Goal: Task Accomplishment & Management: Complete application form

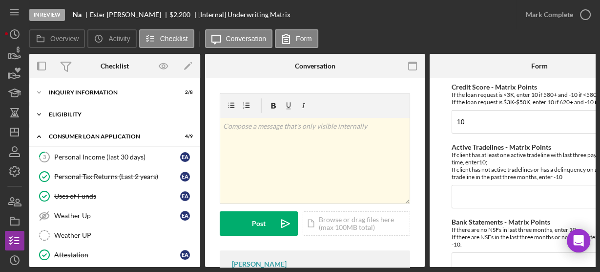
click at [39, 111] on icon "Icon/Expander" at bounding box center [39, 115] width 20 height 20
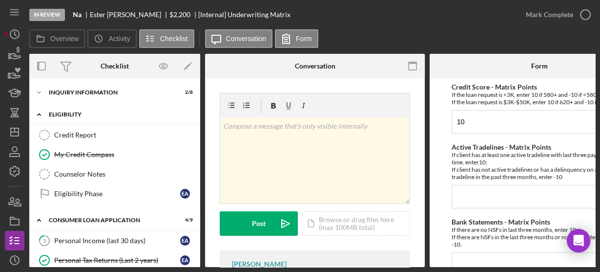
click at [39, 111] on icon "Icon/Expander" at bounding box center [39, 115] width 20 height 20
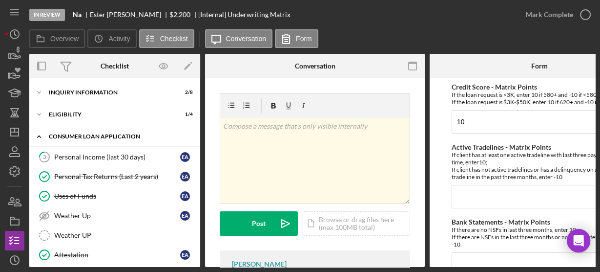
click at [40, 131] on icon "Icon/Expander" at bounding box center [39, 136] width 20 height 20
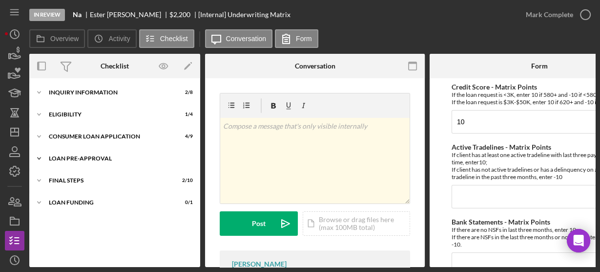
click at [42, 158] on icon "Icon/Expander" at bounding box center [39, 158] width 20 height 20
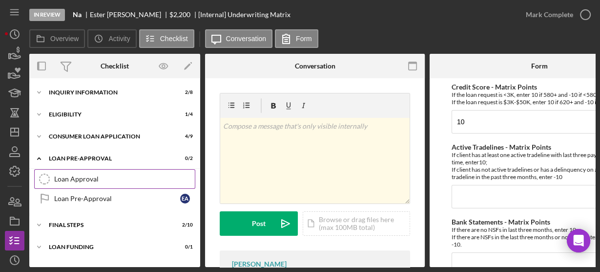
click at [66, 177] on div "Loan Approval" at bounding box center [124, 179] width 141 height 8
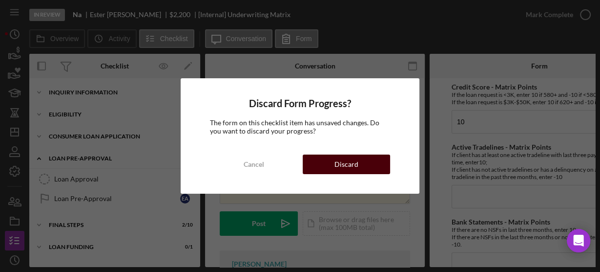
click at [312, 166] on button "Discard" at bounding box center [346, 164] width 87 height 20
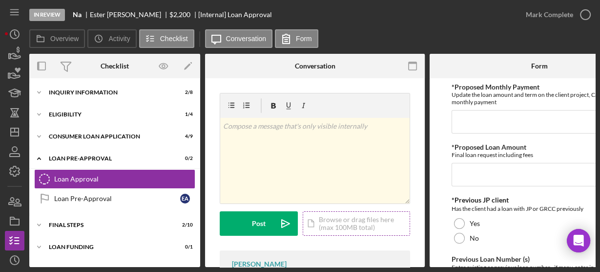
click at [341, 218] on div "Icon/Document Browse or drag files here (max 100MB total) Tap to choose files o…" at bounding box center [356, 223] width 107 height 24
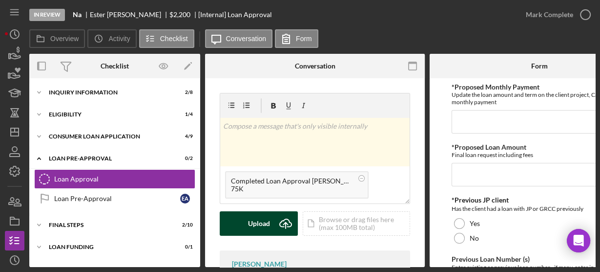
click at [269, 232] on div "Upload" at bounding box center [259, 223] width 22 height 24
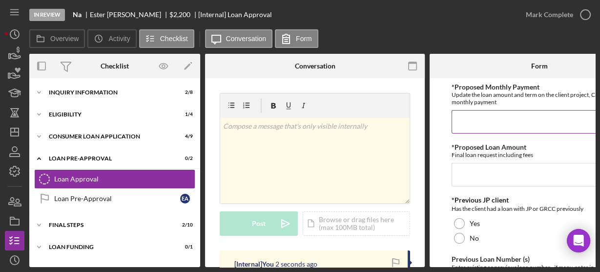
click at [493, 111] on input "*Proposed Monthly Payment" at bounding box center [540, 121] width 176 height 23
type input "$80.00"
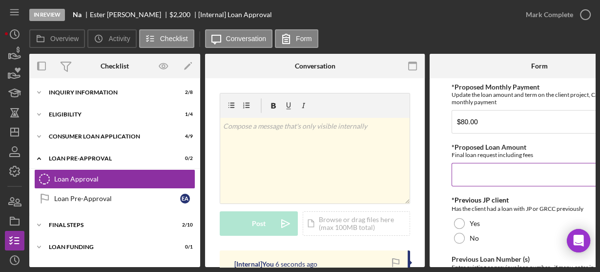
click at [482, 175] on input "*Proposed Loan Amount" at bounding box center [540, 174] width 176 height 23
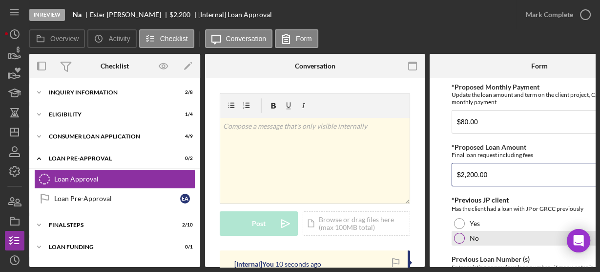
type input "$2,200.00"
click at [455, 241] on div at bounding box center [459, 237] width 11 height 11
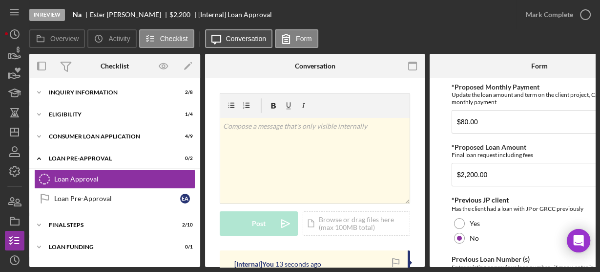
click at [231, 42] on button "Icon/Message Conversation" at bounding box center [239, 38] width 68 height 19
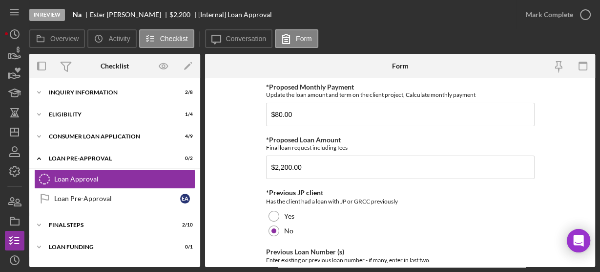
click at [238, 150] on form "*Proposed Monthly Payment Update the loan amount and term on the client project…" at bounding box center [400, 172] width 390 height 189
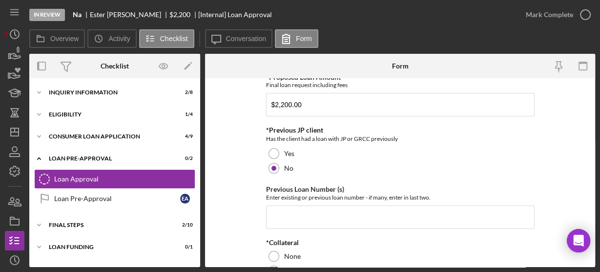
scroll to position [78, 0]
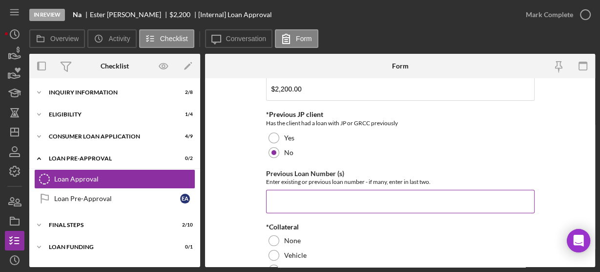
click at [280, 195] on input "Previous Loan Number (s)" at bounding box center [400, 200] width 269 height 23
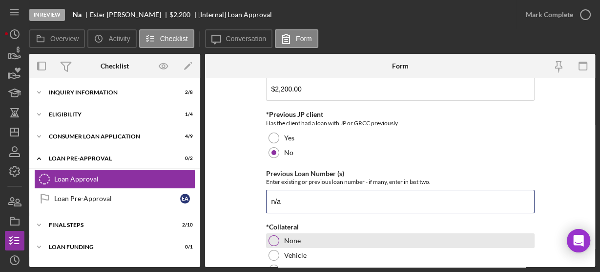
type input "n/a"
click at [272, 236] on div at bounding box center [274, 240] width 11 height 11
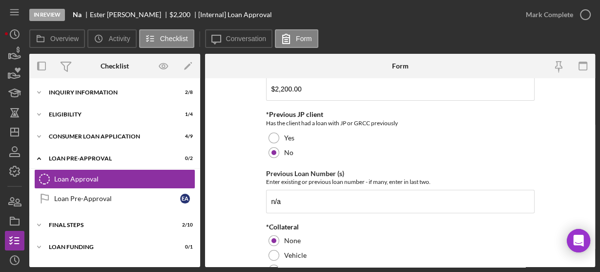
click at [231, 181] on form "*Proposed Monthly Payment Update the loan amount and term on the client project…" at bounding box center [400, 172] width 390 height 189
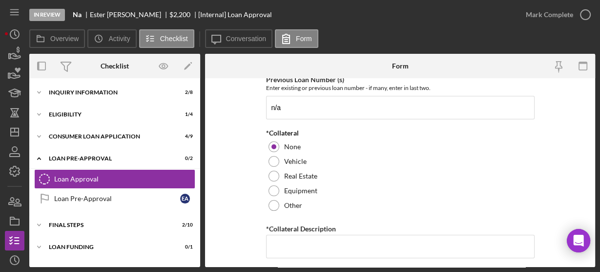
scroll to position [203, 0]
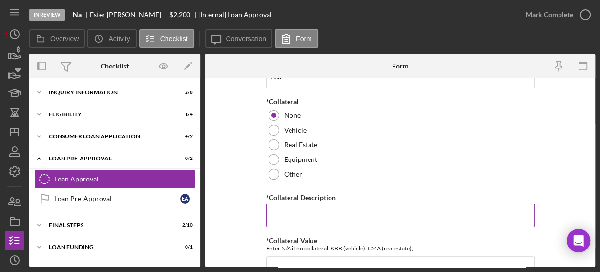
click at [279, 207] on input "*Collateral Description" at bounding box center [400, 214] width 269 height 23
type input "n/a"
click at [251, 204] on form "*Proposed Monthly Payment Update the loan amount and term on the client project…" at bounding box center [400, 172] width 390 height 189
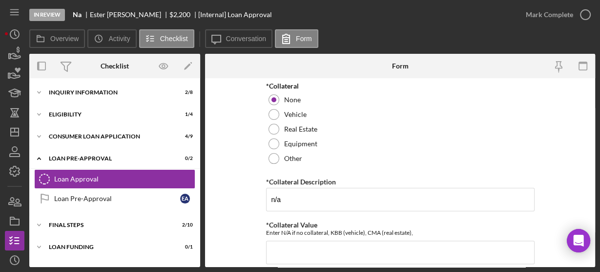
scroll to position [250, 0]
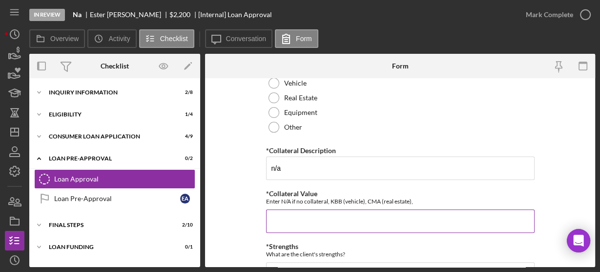
click at [294, 216] on input "*Collateral Value" at bounding box center [400, 220] width 269 height 23
type input "n/a"
click at [244, 224] on form "*Proposed Monthly Payment Update the loan amount and term on the client project…" at bounding box center [400, 172] width 390 height 189
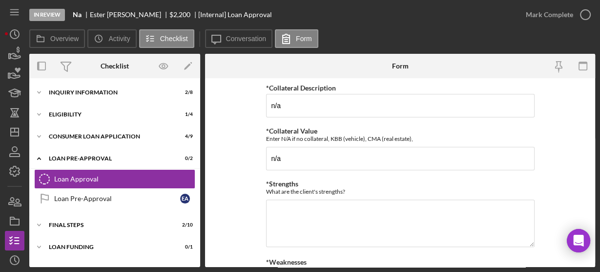
scroll to position [328, 0]
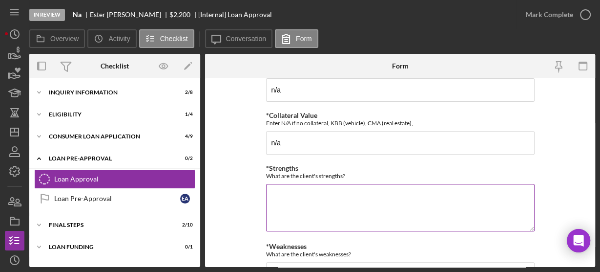
click at [292, 216] on textarea "*Strengths" at bounding box center [400, 207] width 269 height 47
type textarea "k"
type textarea "credit score"
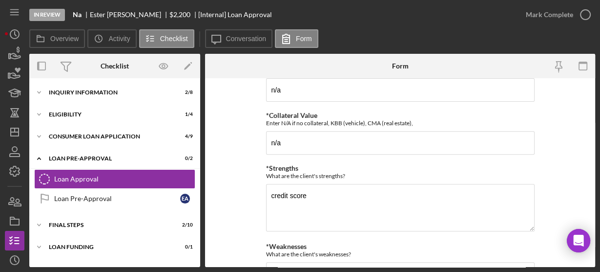
click at [238, 217] on form "*Proposed Monthly Payment Update the loan amount and term on the client project…" at bounding box center [400, 172] width 390 height 189
click at [227, 214] on form "*Proposed Monthly Payment Update the loan amount and term on the client project…" at bounding box center [400, 172] width 390 height 189
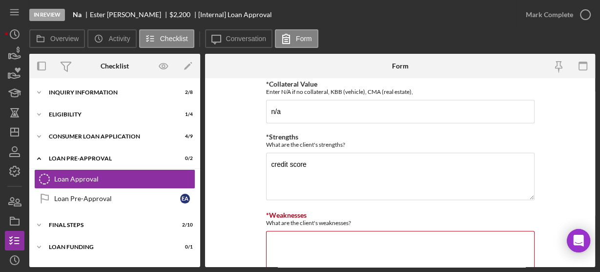
scroll to position [375, 0]
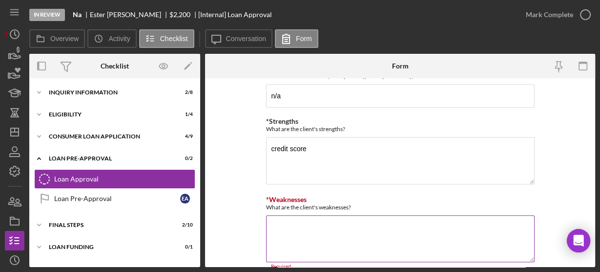
click at [290, 219] on textarea "*Weaknesses" at bounding box center [400, 238] width 269 height 47
type textarea "collections"
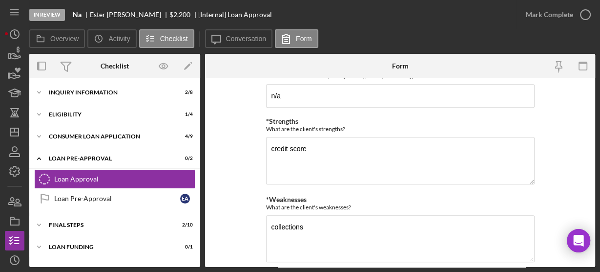
click at [242, 206] on form "*Proposed Monthly Payment Update the loan amount and term on the client project…" at bounding box center [400, 172] width 390 height 189
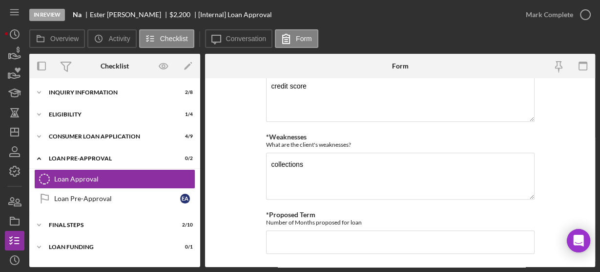
scroll to position [453, 0]
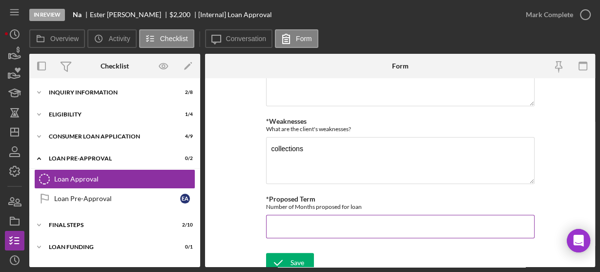
click at [282, 219] on input "*Proposed Term" at bounding box center [400, 225] width 269 height 23
type input "36"
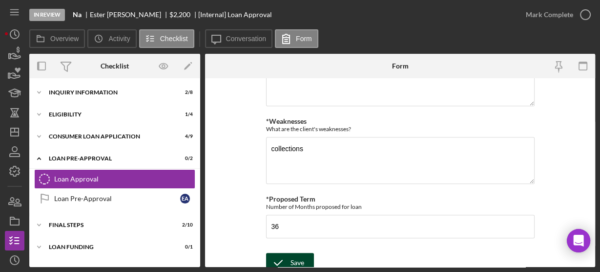
click at [276, 258] on icon "submit" at bounding box center [278, 262] width 24 height 24
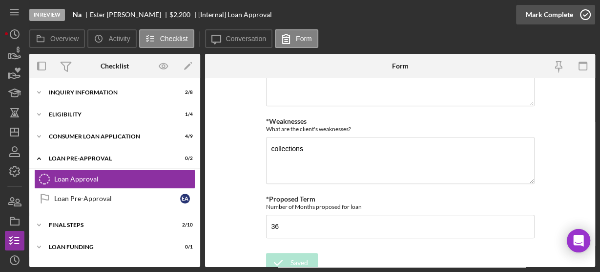
click at [587, 16] on icon "button" at bounding box center [585, 14] width 24 height 24
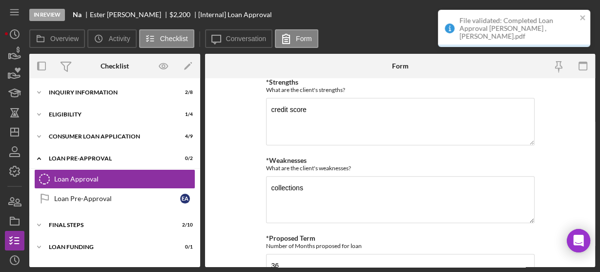
scroll to position [492, 0]
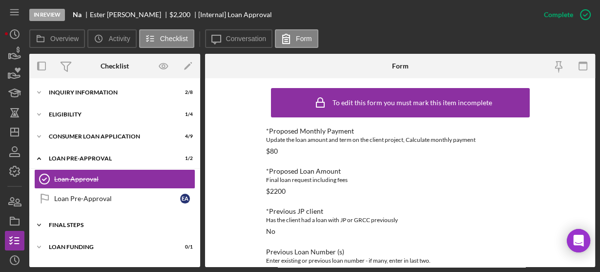
click at [39, 223] on icon "Icon/Expander" at bounding box center [39, 225] width 20 height 20
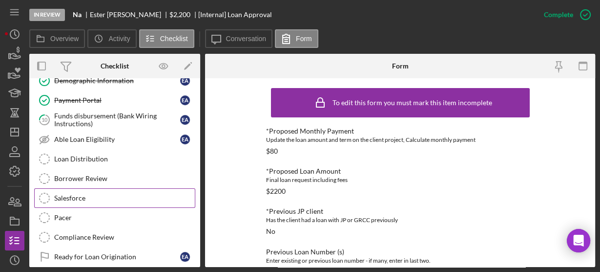
click at [68, 197] on div "Salesforce" at bounding box center [124, 198] width 141 height 8
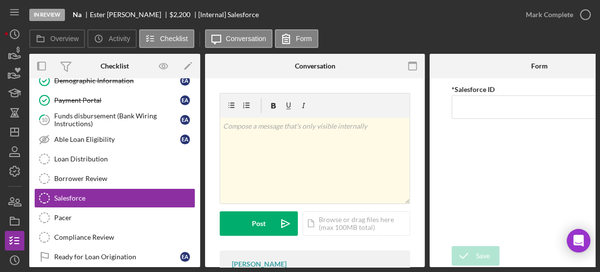
click at [197, 101] on div "Demographic Information Demographic Information E A Payment Portal Payment Port…" at bounding box center [114, 171] width 171 height 200
click at [127, 119] on div "Demographic Information Demographic Information E A Payment Portal Payment Port…" at bounding box center [114, 171] width 171 height 200
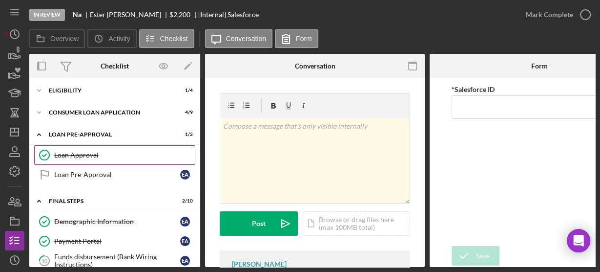
scroll to position [8, 0]
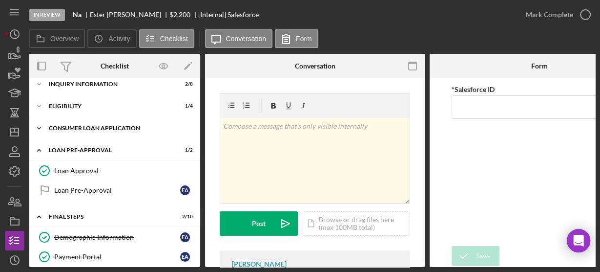
click at [37, 127] on icon "Icon/Expander" at bounding box center [39, 128] width 20 height 20
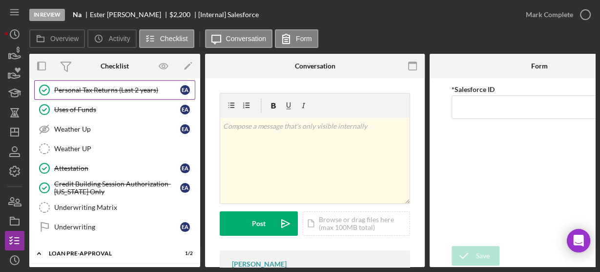
scroll to position [102, 0]
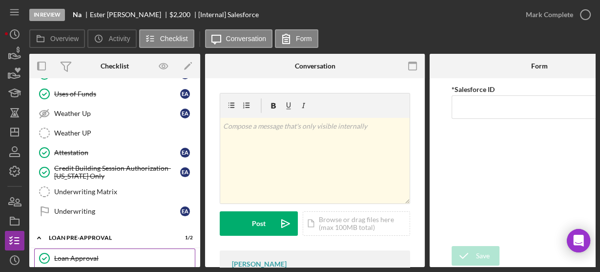
click at [75, 254] on div "Loan Approval" at bounding box center [124, 258] width 141 height 8
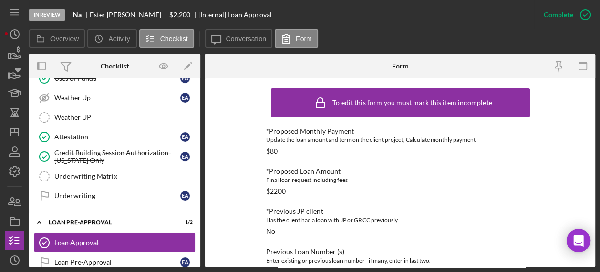
scroll to position [133, 0]
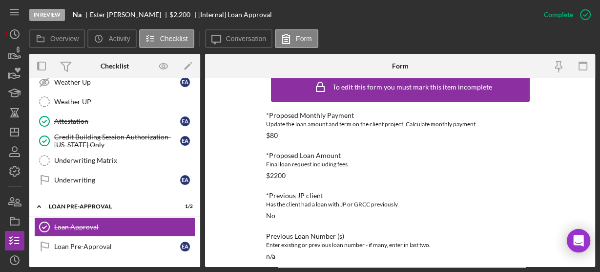
click at [252, 207] on div "To edit this form you must mark this item incomplete *Proposed Monthly Payment …" at bounding box center [400, 172] width 390 height 189
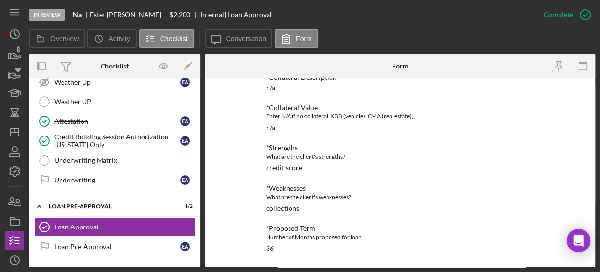
scroll to position [298, 0]
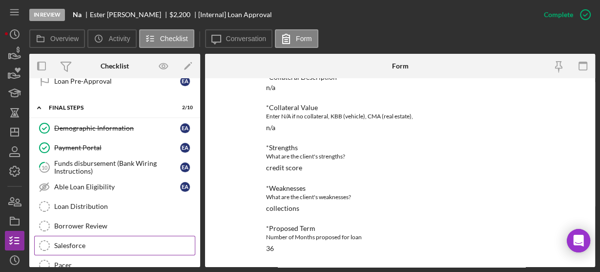
click at [74, 235] on link "Salesforce Salesforce" at bounding box center [114, 245] width 161 height 20
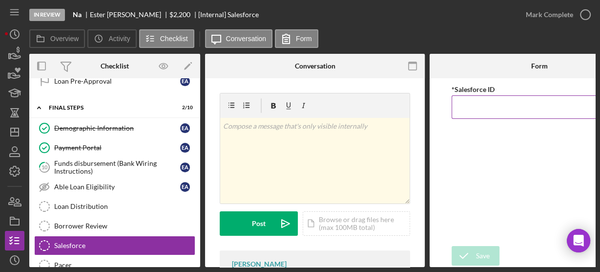
paste input "a0wPC000002OXPtYAO"
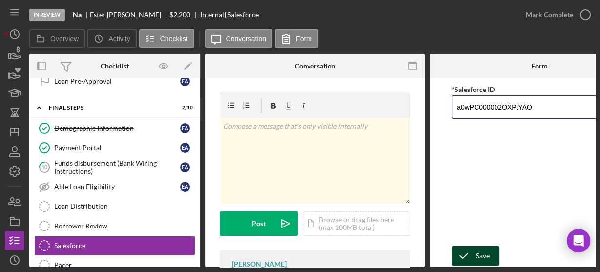
type input "a0wPC000002OXPtYAO"
click at [481, 255] on div "Save" at bounding box center [483, 256] width 14 height 20
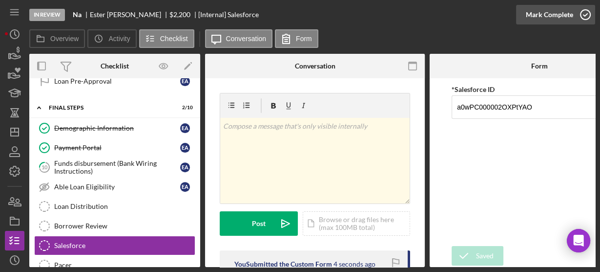
click at [587, 17] on icon "button" at bounding box center [585, 14] width 24 height 24
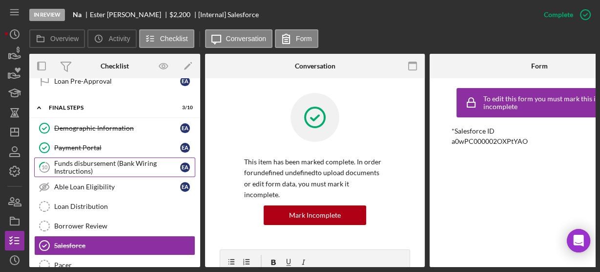
click at [69, 168] on div "Funds disbursement (Bank Wiring Instructions)" at bounding box center [117, 167] width 126 height 16
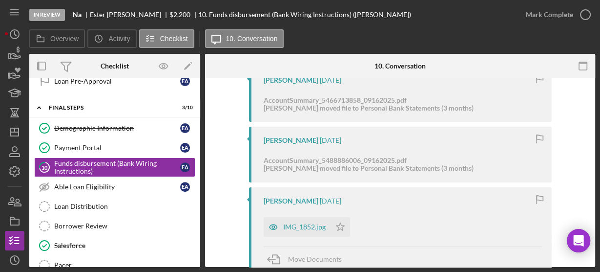
scroll to position [219, 0]
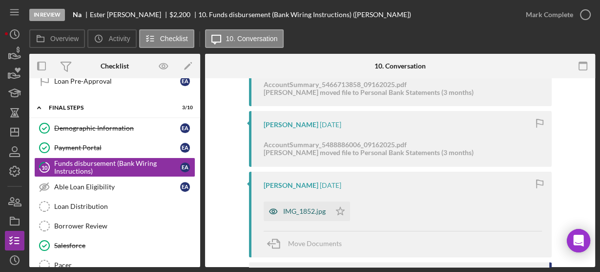
click at [309, 211] on div "IMG_1852.jpg" at bounding box center [304, 211] width 42 height 8
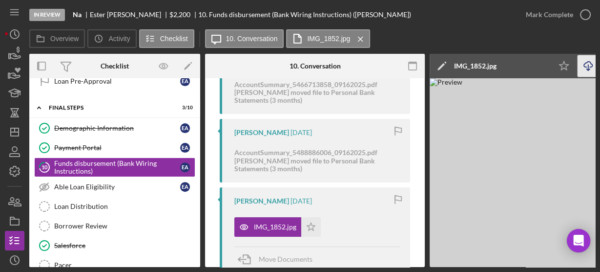
click at [586, 64] on icon "Icon/Download" at bounding box center [589, 66] width 22 height 22
click at [109, 202] on div "Loan Distribution" at bounding box center [124, 206] width 141 height 8
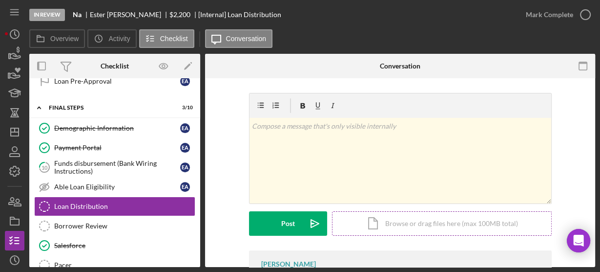
click at [377, 215] on div "Icon/Document Browse or drag files here (max 100MB total) Tap to choose files o…" at bounding box center [442, 223] width 220 height 24
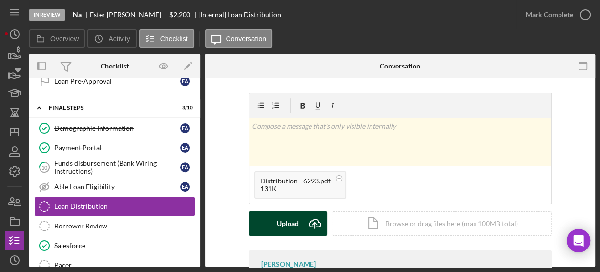
click at [305, 224] on icon "Icon/Upload" at bounding box center [315, 223] width 24 height 24
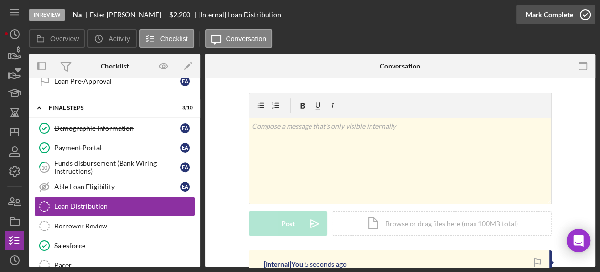
click at [586, 15] on icon "button" at bounding box center [585, 14] width 24 height 24
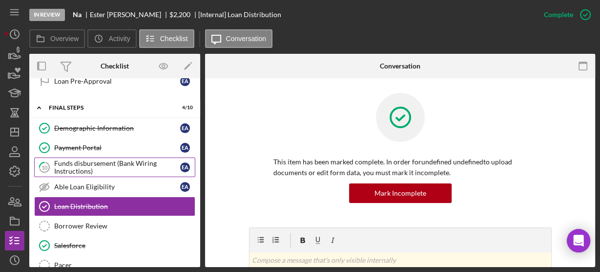
click at [77, 159] on div "Funds disbursement (Bank Wiring Instructions)" at bounding box center [117, 167] width 126 height 16
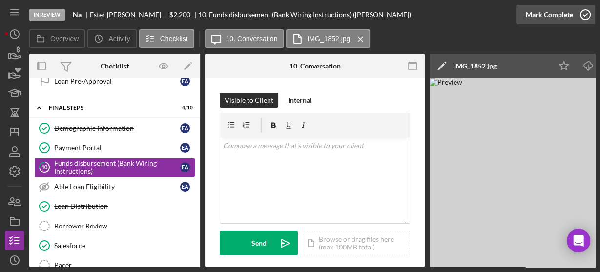
click at [585, 17] on icon "button" at bounding box center [585, 14] width 24 height 24
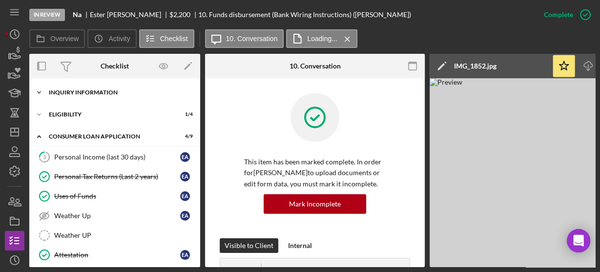
click at [39, 92] on polyline at bounding box center [39, 92] width 3 height 2
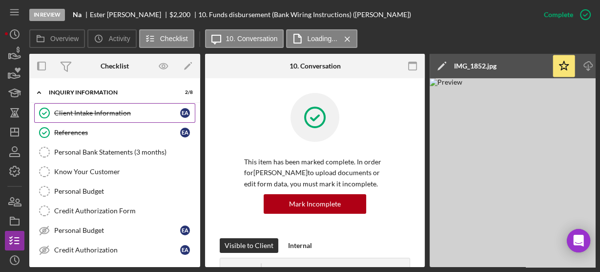
click at [72, 116] on div "Client Intake Information" at bounding box center [117, 113] width 126 height 8
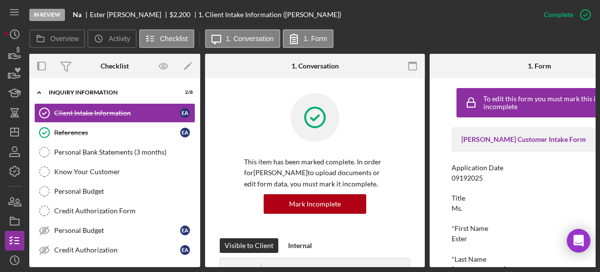
click at [533, 207] on div "Title Ms." at bounding box center [540, 203] width 176 height 18
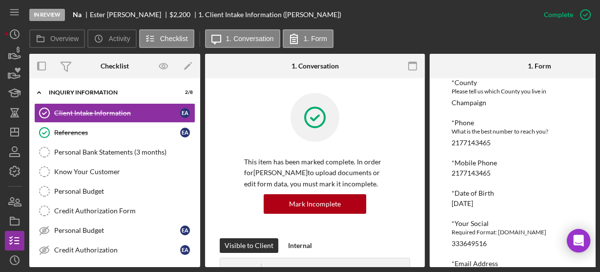
scroll to position [344, 0]
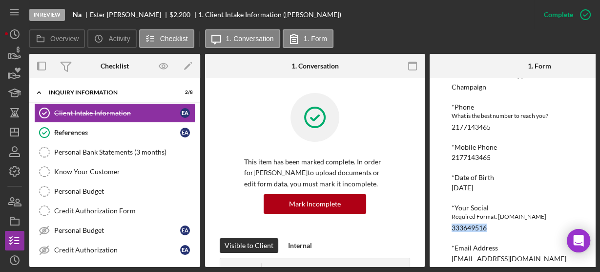
drag, startPoint x: 486, startPoint y: 228, endPoint x: 451, endPoint y: 228, distance: 35.2
click at [452, 228] on div "333649516" at bounding box center [469, 228] width 35 height 8
click at [450, 226] on div "To edit this form you must mark this item incomplete [PERSON_NAME] Customer Int…" at bounding box center [540, 172] width 220 height 189
drag, startPoint x: 450, startPoint y: 226, endPoint x: 503, endPoint y: 216, distance: 53.3
drag, startPoint x: 503, startPoint y: 216, endPoint x: 510, endPoint y: 216, distance: 7.3
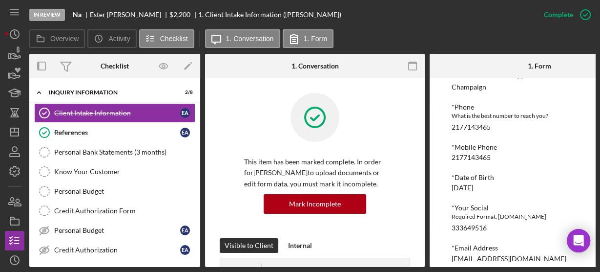
click at [510, 216] on div "Required Format: [DOMAIN_NAME]" at bounding box center [540, 216] width 176 height 10
drag, startPoint x: 488, startPoint y: 226, endPoint x: 442, endPoint y: 227, distance: 45.4
click at [442, 227] on div "To edit this form you must mark this item incomplete [PERSON_NAME] Customer Int…" at bounding box center [540, 172] width 220 height 189
copy div "333649516"
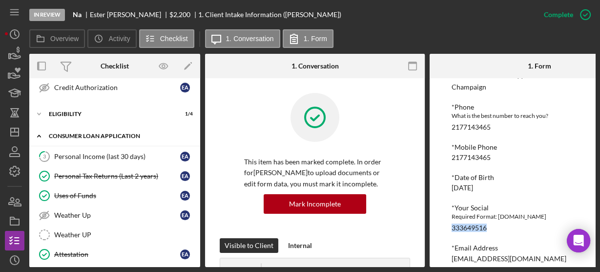
click at [41, 131] on icon "Icon/Expander" at bounding box center [39, 136] width 20 height 20
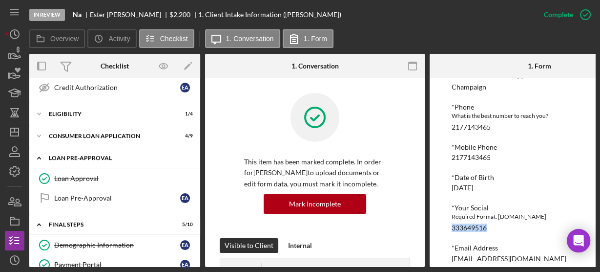
click at [40, 155] on icon "Icon/Expander" at bounding box center [39, 158] width 20 height 20
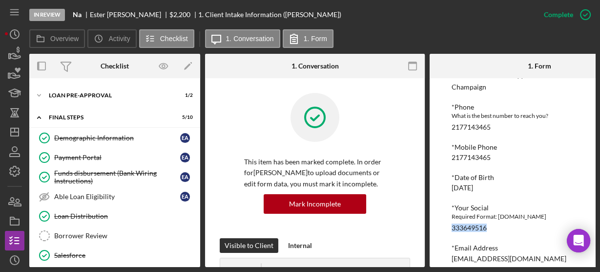
scroll to position [240, 0]
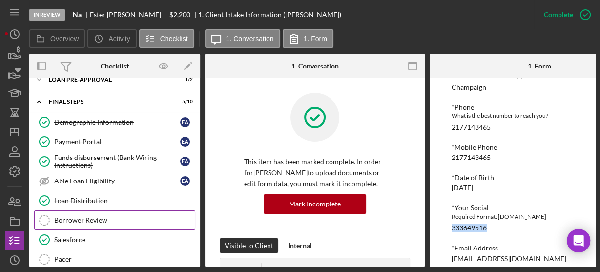
click at [87, 216] on div "Borrower Review" at bounding box center [124, 220] width 141 height 8
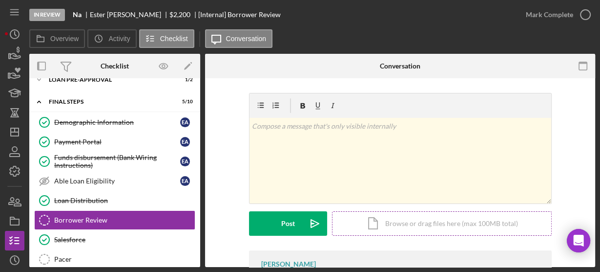
click at [386, 219] on div "Icon/Document Browse or drag files here (max 100MB total) Tap to choose files o…" at bounding box center [442, 223] width 220 height 24
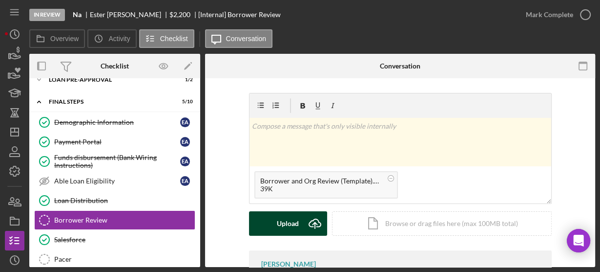
click at [298, 219] on button "Upload Icon/Upload" at bounding box center [288, 223] width 78 height 24
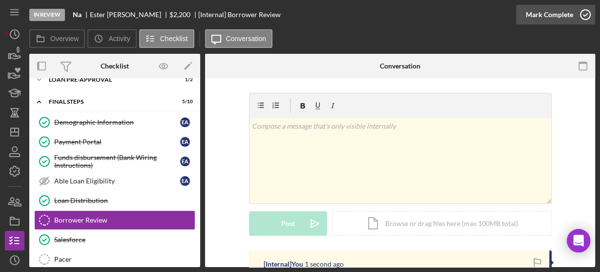
click at [591, 19] on icon "button" at bounding box center [585, 14] width 24 height 24
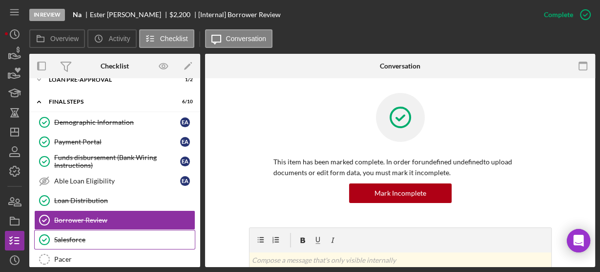
click at [81, 235] on div "Salesforce" at bounding box center [124, 239] width 141 height 8
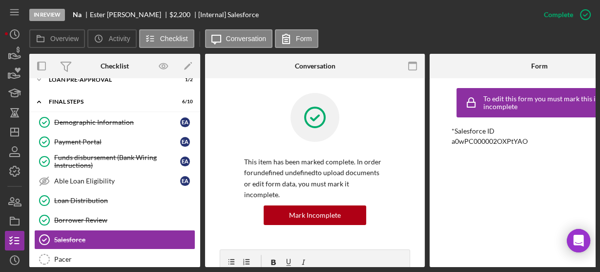
scroll to position [309, 0]
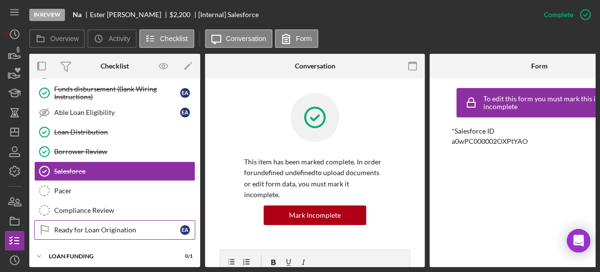
click at [83, 226] on div "Ready for Loan Origination" at bounding box center [117, 230] width 126 height 8
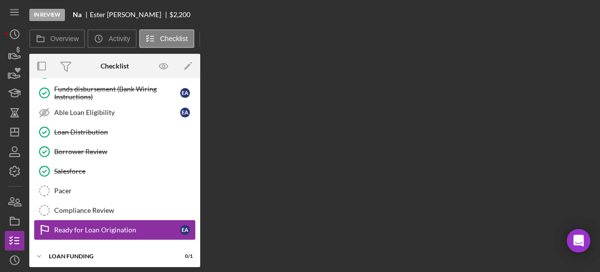
scroll to position [306, 0]
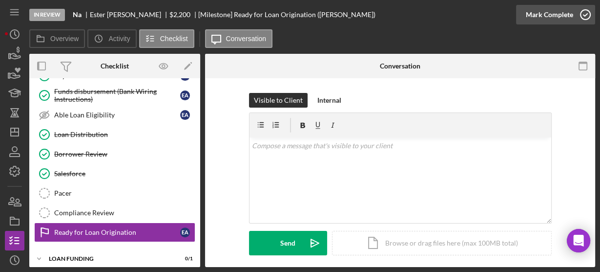
click at [584, 17] on icon "button" at bounding box center [585, 14] width 24 height 24
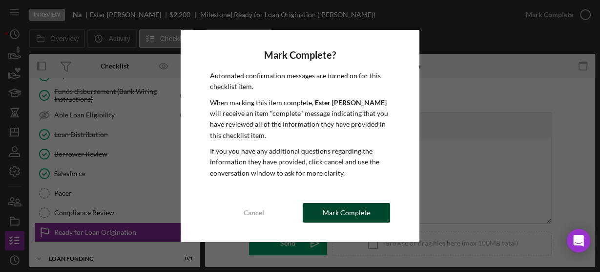
click at [370, 214] on button "Mark Complete" at bounding box center [346, 213] width 87 height 20
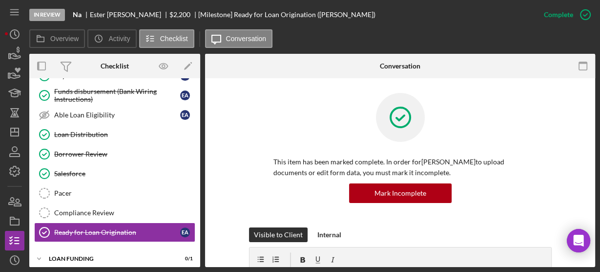
scroll to position [141, 0]
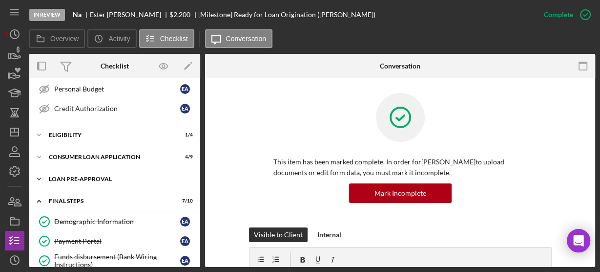
click at [40, 177] on icon "Icon/Expander" at bounding box center [39, 179] width 20 height 20
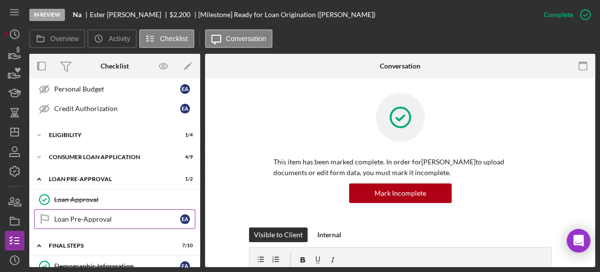
click at [63, 215] on div "Loan Pre-Approval" at bounding box center [117, 219] width 126 height 8
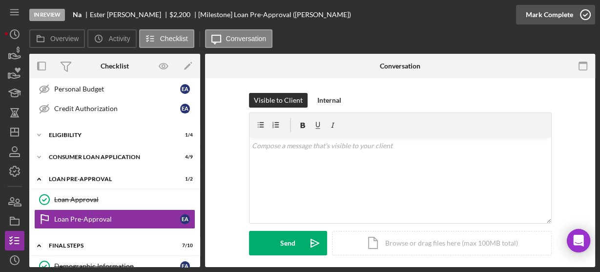
click at [587, 22] on icon "button" at bounding box center [585, 14] width 24 height 24
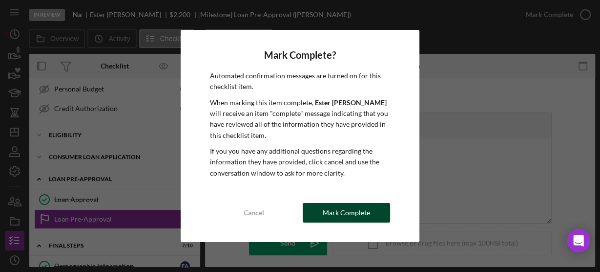
click at [352, 206] on div "Mark Complete" at bounding box center [346, 213] width 47 height 20
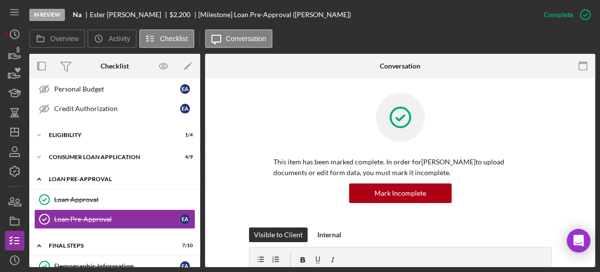
click at [38, 178] on polyline at bounding box center [39, 179] width 3 height 2
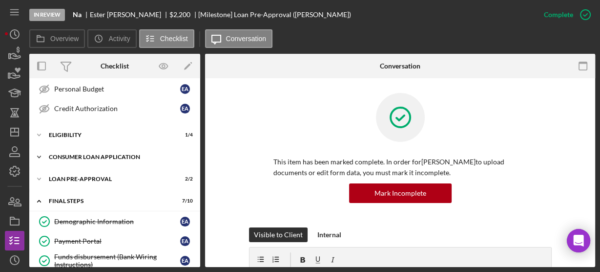
click at [38, 155] on icon "Icon/Expander" at bounding box center [39, 157] width 20 height 20
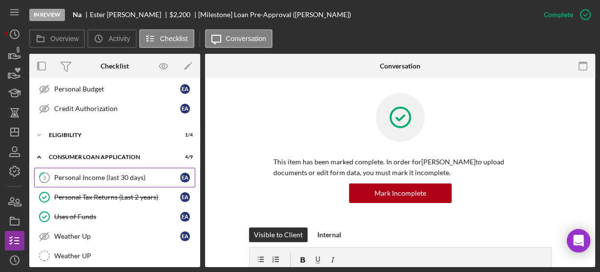
click at [66, 173] on div "Personal Income (last 30 days)" at bounding box center [117, 177] width 126 height 8
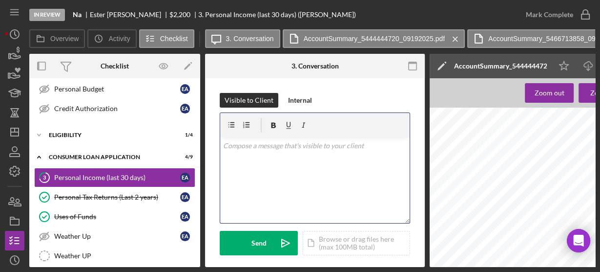
click at [375, 185] on div "v Color teal Color pink Remove color Add row above Add row below Add column bef…" at bounding box center [314, 179] width 189 height 85
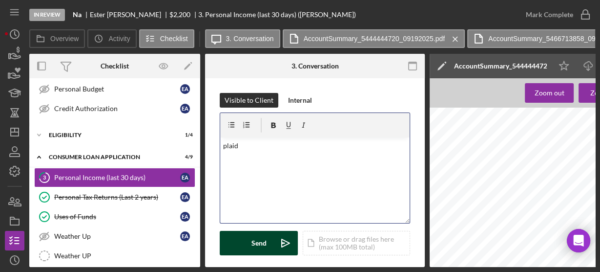
click at [265, 239] on div "Send" at bounding box center [259, 243] width 15 height 24
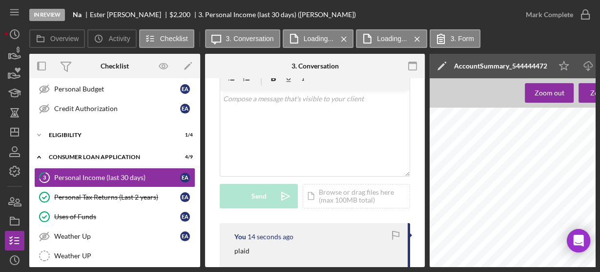
scroll to position [209, 0]
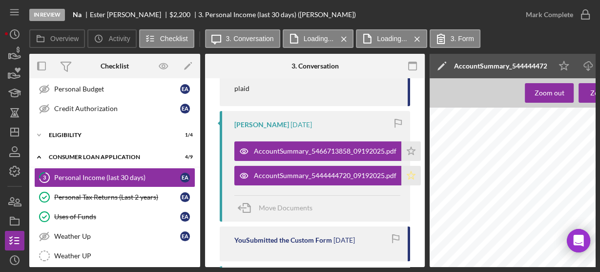
click at [410, 177] on icon "Icon/Star" at bounding box center [411, 176] width 20 height 20
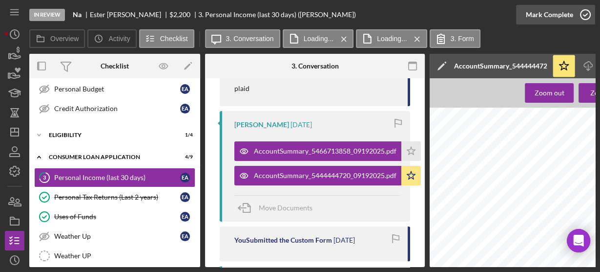
click at [584, 19] on circle "button" at bounding box center [586, 15] width 10 height 10
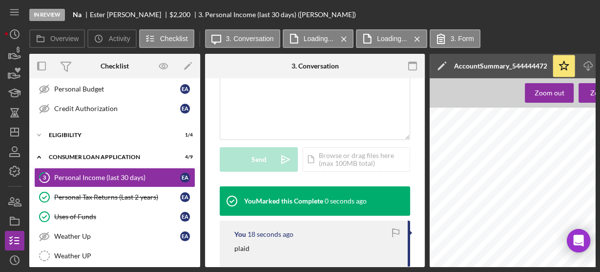
scroll to position [389, 0]
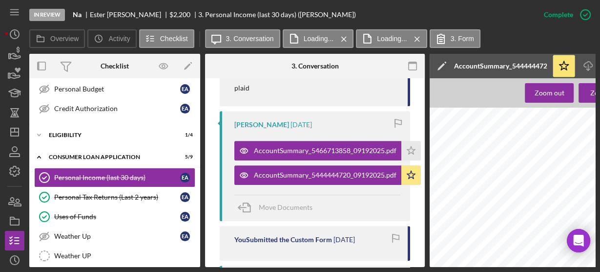
click at [197, 252] on div "Personal Income (last 30 days) Personal Income (last 30 days) E A Personal Tax …" at bounding box center [114, 258] width 171 height 181
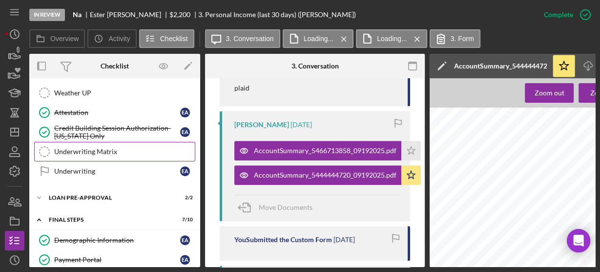
click at [75, 149] on link "Underwriting Matrix Underwriting Matrix" at bounding box center [114, 152] width 161 height 20
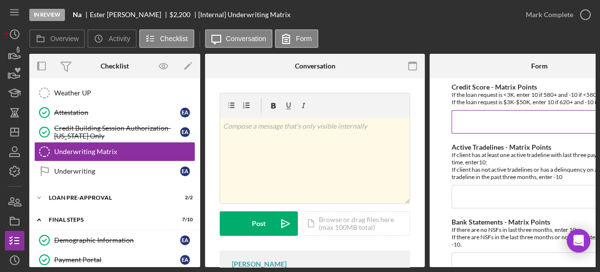
click at [503, 116] on input "Credit Score - Matrix Points" at bounding box center [540, 121] width 176 height 23
type input "10"
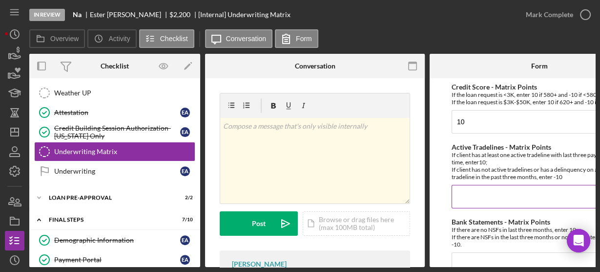
click at [497, 187] on input "Active Tradelines - Matrix Points" at bounding box center [540, 196] width 176 height 23
type input "10"
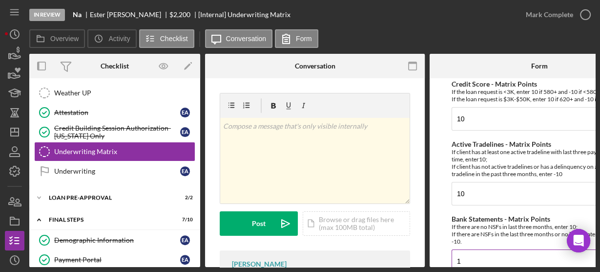
click at [499, 260] on input "1" at bounding box center [540, 260] width 176 height 23
type input "10"
click at [436, 197] on form "Credit Score - Matrix Points If the loan request is <3K, enter 10 if 580+ and -…" at bounding box center [540, 172] width 220 height 189
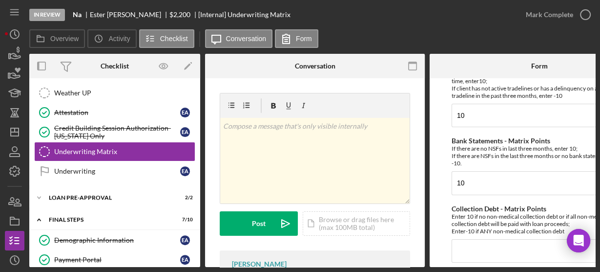
scroll to position [97, 0]
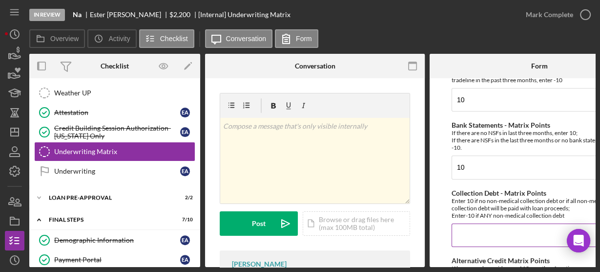
click at [465, 227] on input "Collection Debt - Matrix Points" at bounding box center [540, 234] width 176 height 23
type input "-10"
click at [442, 202] on form "Credit Score - Matrix Points If the loan request is <3K, enter 10 if 580+ and -…" at bounding box center [540, 172] width 220 height 189
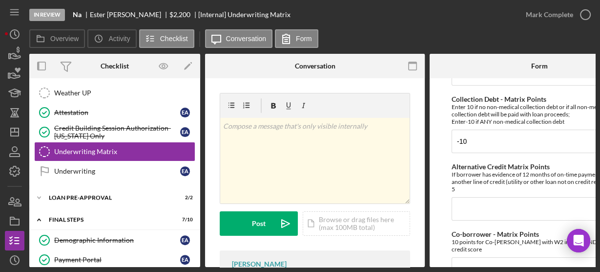
scroll to position [206, 0]
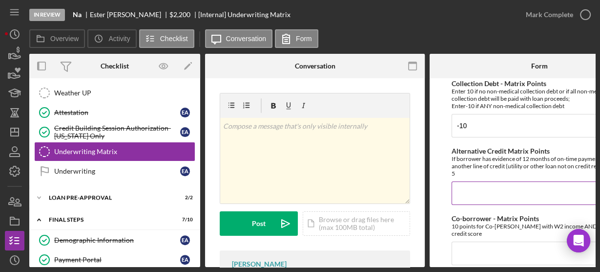
click at [463, 189] on input "Alternative Credit Matrix Points" at bounding box center [540, 192] width 176 height 23
type input "0"
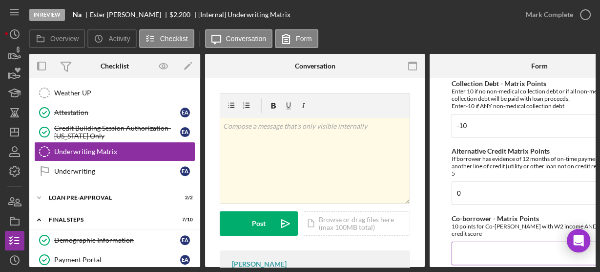
click at [469, 241] on input "Co-borrower - Matrix Points" at bounding box center [540, 252] width 176 height 23
type input "0"
click at [444, 220] on form "Credit Score - Matrix Points If the loan request is <3K, enter 10 if 580+ and -…" at bounding box center [540, 172] width 220 height 189
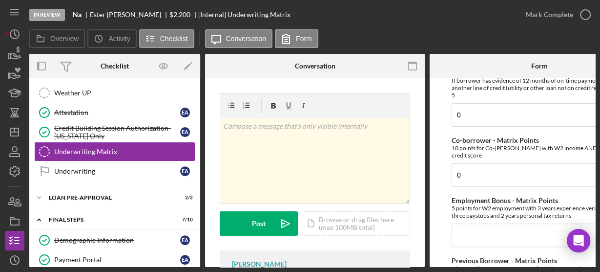
scroll to position [300, 0]
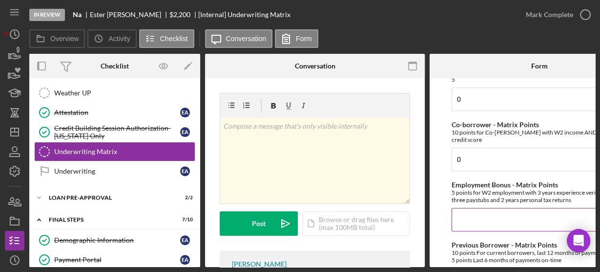
click at [493, 214] on input "Employment Bonus - Matrix Points" at bounding box center [540, 219] width 176 height 23
type input "0"
click at [445, 232] on form "Credit Score - Matrix Points If the loan request is <3K, enter 10 if 580+ and -…" at bounding box center [540, 172] width 220 height 189
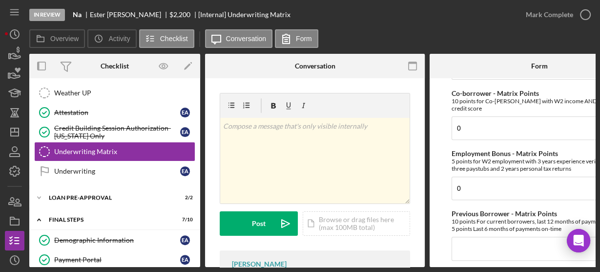
scroll to position [347, 0]
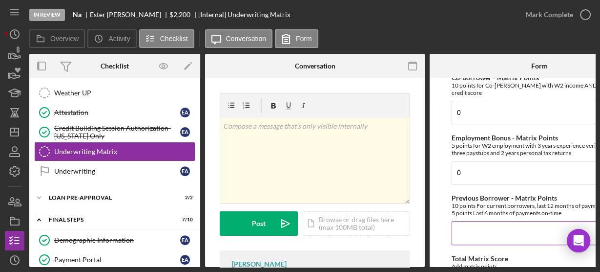
click at [468, 236] on input "Previous Borrower - Matrix Points" at bounding box center [540, 232] width 176 height 23
type input "0"
click at [444, 234] on form "Credit Score - Matrix Points If the loan request is <3K, enter 10 if 580+ and -…" at bounding box center [540, 172] width 220 height 189
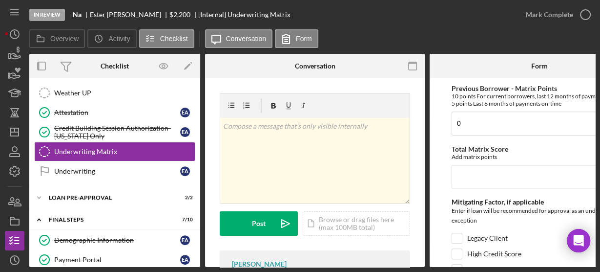
scroll to position [472, 0]
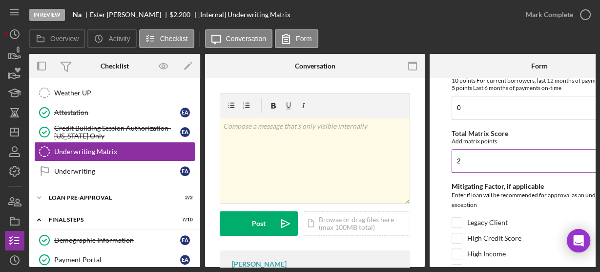
click at [460, 159] on input "2" at bounding box center [540, 160] width 176 height 23
type input "20"
click at [452, 233] on input "High Credit Score" at bounding box center [457, 238] width 10 height 10
checkbox input "true"
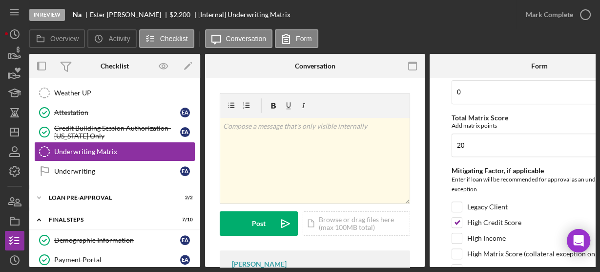
click at [433, 211] on form "Credit Score - Matrix Points If the loan request is <3K, enter 10 if 580+ and -…" at bounding box center [540, 172] width 220 height 189
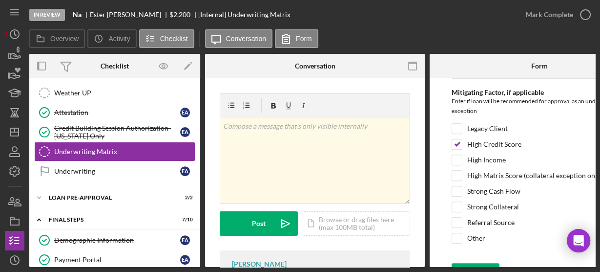
scroll to position [579, 0]
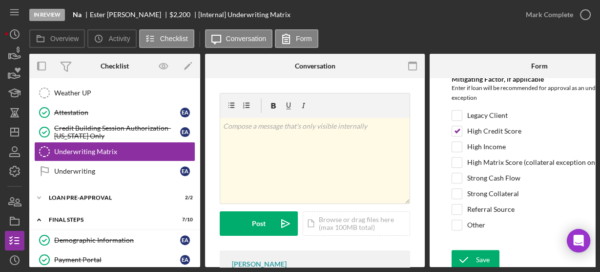
click at [438, 181] on form "Credit Score - Matrix Points If the loan request is <3K, enter 10 if 580+ and -…" at bounding box center [540, 172] width 220 height 189
click at [476, 250] on div "Save" at bounding box center [483, 260] width 14 height 20
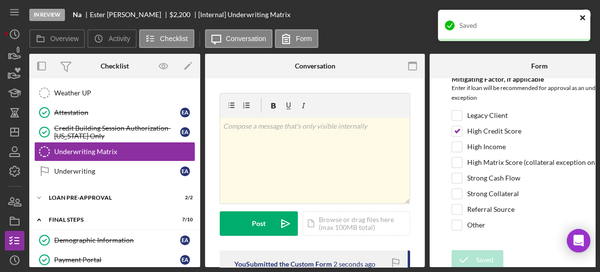
click at [580, 19] on icon "close" at bounding box center [582, 17] width 5 height 5
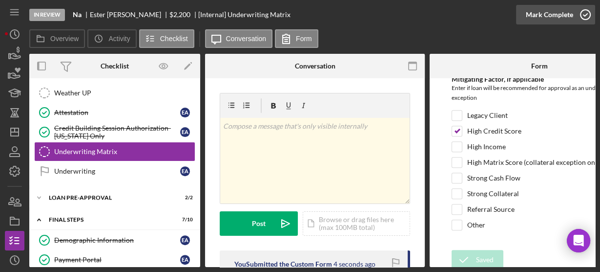
click at [588, 15] on icon "button" at bounding box center [585, 14] width 24 height 24
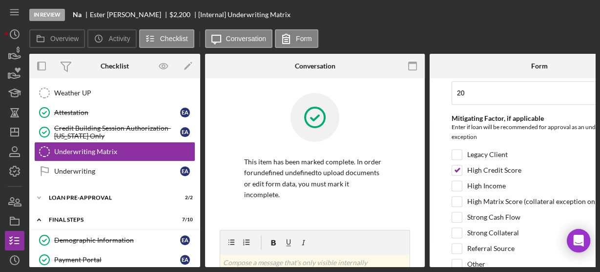
scroll to position [0, 0]
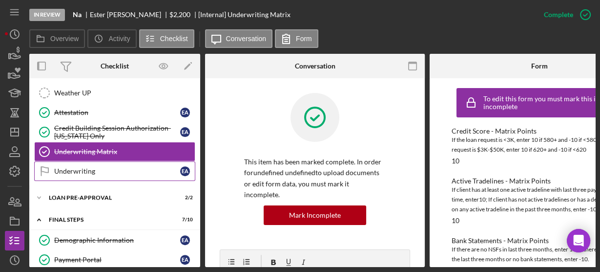
click at [124, 167] on div "Underwriting" at bounding box center [117, 171] width 126 height 8
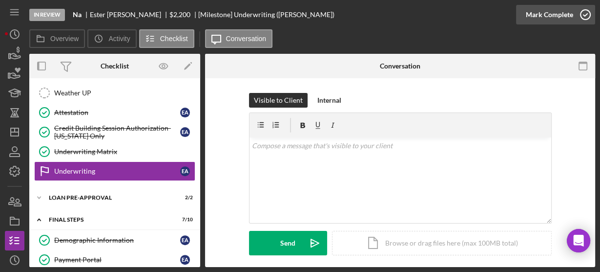
click at [585, 14] on icon "button" at bounding box center [585, 14] width 24 height 24
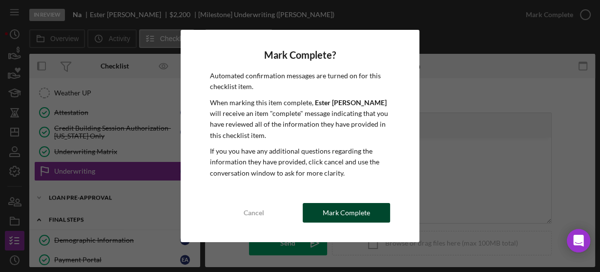
click at [343, 215] on div "Mark Complete" at bounding box center [346, 213] width 47 height 20
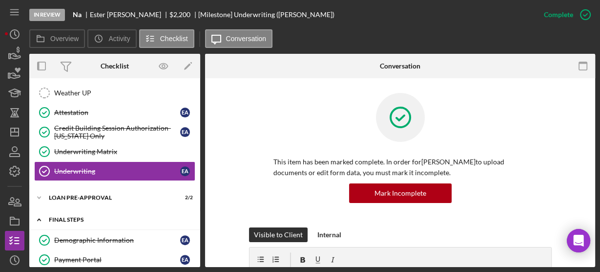
click at [39, 210] on icon "Icon/Expander" at bounding box center [39, 220] width 20 height 20
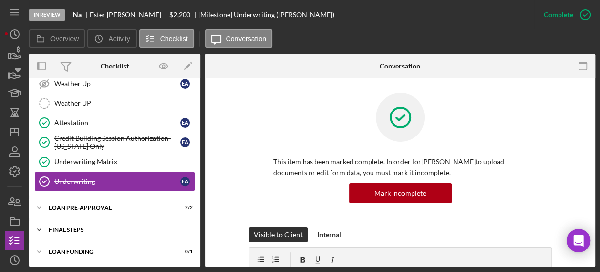
scroll to position [287, 0]
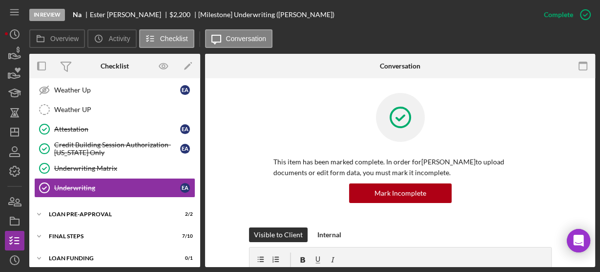
click at [201, 96] on div "Overview Internal Workflow Stage In Review Icon/Dropdown Arrow Archive (can una…" at bounding box center [312, 160] width 566 height 213
click at [200, 96] on div "Overview Internal Workflow Stage In Review Icon/Dropdown Arrow Archive (can una…" at bounding box center [312, 160] width 566 height 213
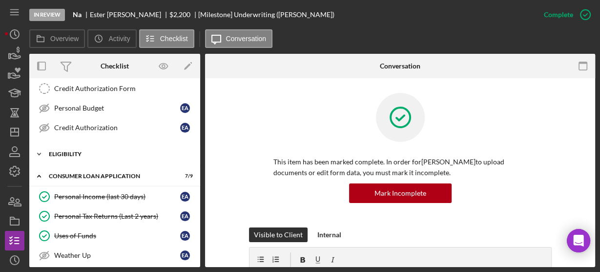
click at [42, 152] on icon "Icon/Expander" at bounding box center [39, 154] width 20 height 20
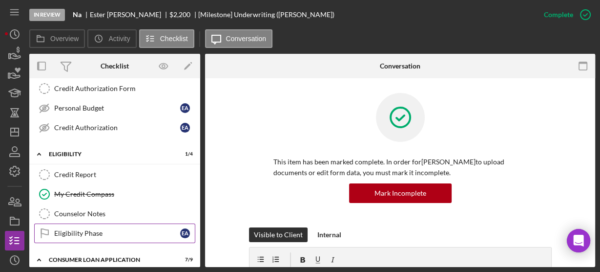
click at [69, 231] on div "Eligibility Phase" at bounding box center [117, 233] width 126 height 8
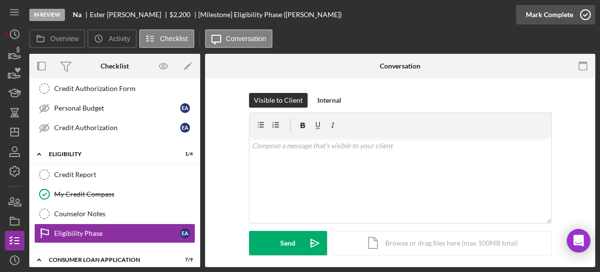
click at [584, 16] on polyline "button" at bounding box center [586, 15] width 4 height 2
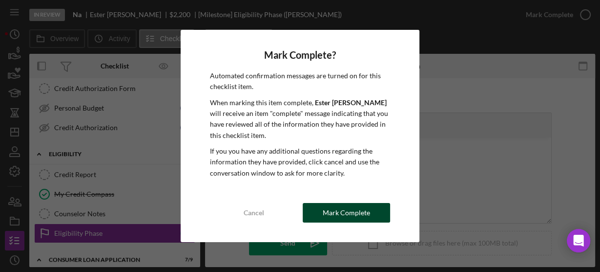
click at [358, 212] on div "Mark Complete" at bounding box center [346, 213] width 47 height 20
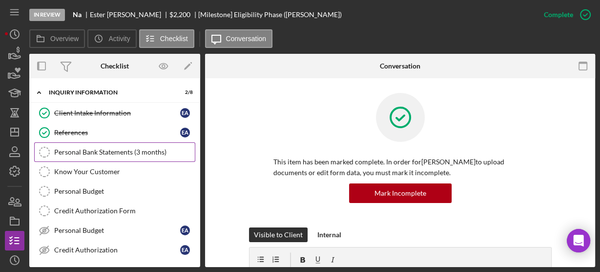
click at [81, 147] on link "Personal Bank Statements (3 months) Personal Bank Statements (3 months)" at bounding box center [114, 152] width 161 height 20
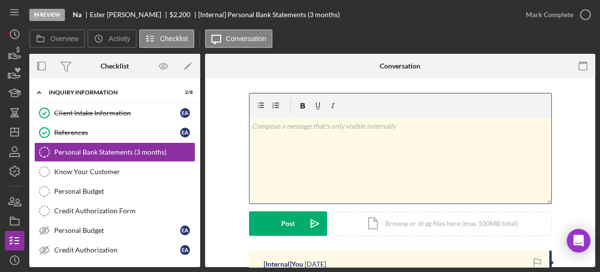
click at [252, 162] on div "v Color teal Color pink Remove color Add row above Add row below Add column bef…" at bounding box center [401, 160] width 302 height 85
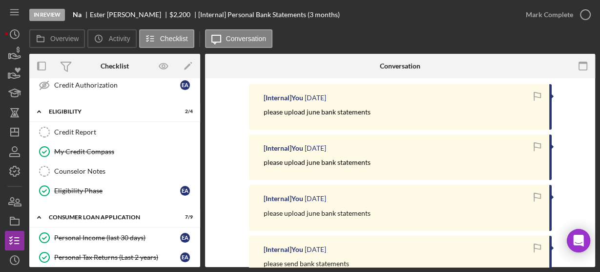
scroll to position [330, 0]
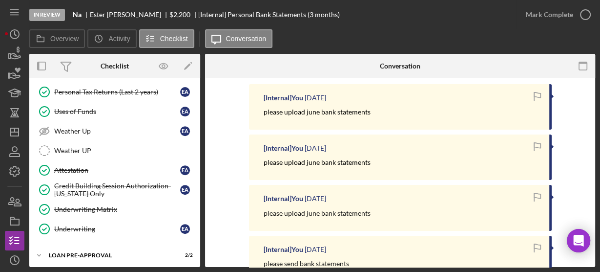
click at [201, 163] on div "Overview Internal Workflow Stage In Review Icon/Dropdown Arrow Archive (can una…" at bounding box center [312, 160] width 566 height 213
click at [198, 163] on div "Overview Internal Workflow Stage In Review Icon/Dropdown Arrow Archive (can una…" at bounding box center [312, 160] width 566 height 213
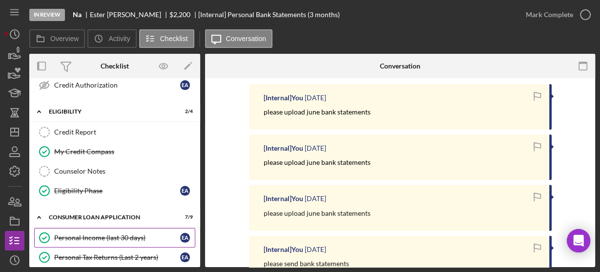
click at [90, 235] on div "Personal Income (last 30 days)" at bounding box center [117, 237] width 126 height 8
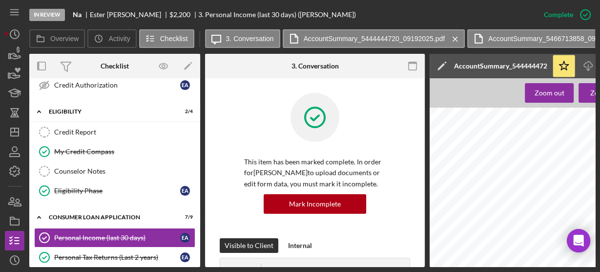
click at [249, 145] on div at bounding box center [315, 124] width 142 height 63
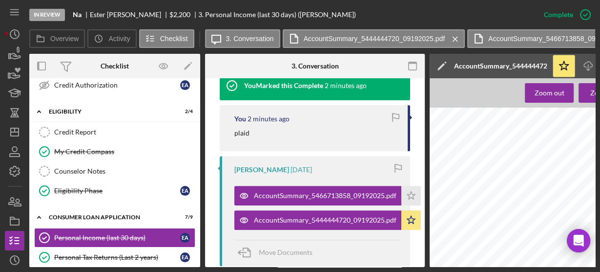
scroll to position [359, 0]
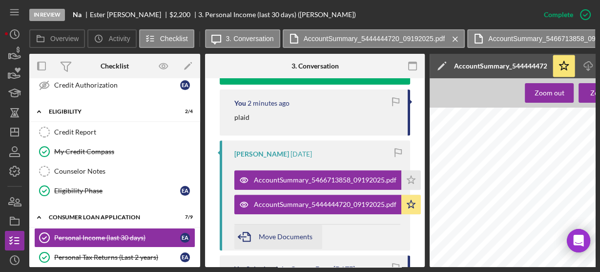
click at [308, 229] on div "Move Documents" at bounding box center [286, 236] width 54 height 24
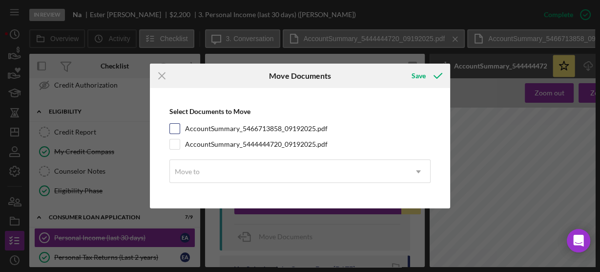
click at [173, 125] on input "AccountSummary_5466713858_09192025.pdf" at bounding box center [175, 129] width 10 height 10
checkbox input "true"
click at [173, 146] on input "AccountSummary_5444444720_09192025.pdf" at bounding box center [175, 144] width 10 height 10
checkbox input "true"
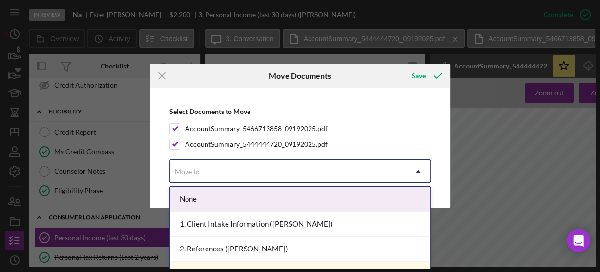
click at [192, 176] on div "Move to" at bounding box center [288, 171] width 237 height 22
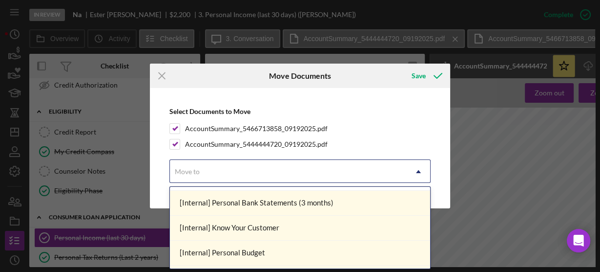
scroll to position [55, 0]
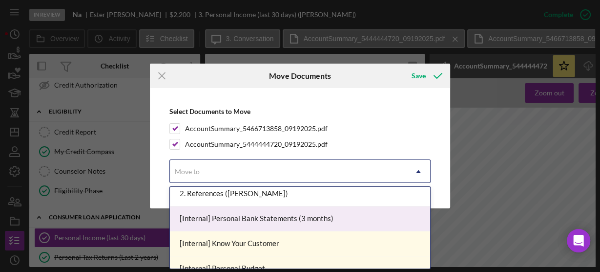
click at [305, 217] on div "[Internal] Personal Bank Statements (3 months)" at bounding box center [300, 218] width 260 height 25
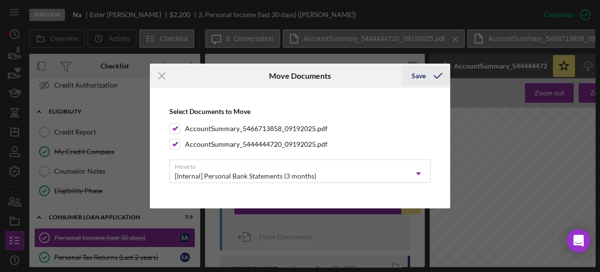
click at [418, 80] on div "Save" at bounding box center [419, 76] width 14 height 20
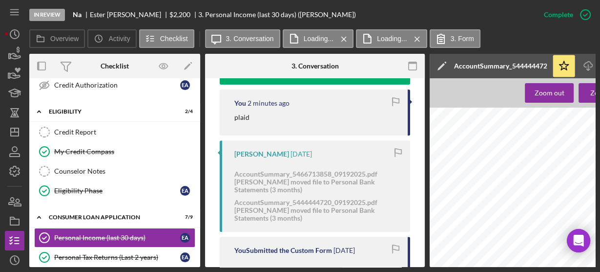
scroll to position [522, 0]
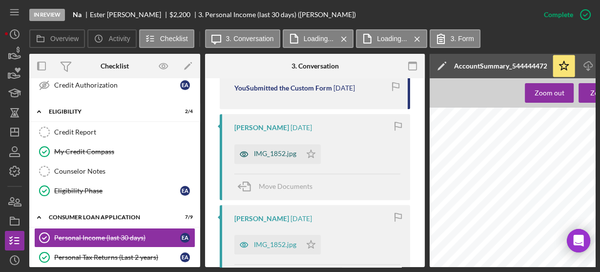
click at [275, 160] on div "IMG_1852.jpg" at bounding box center [267, 154] width 67 height 20
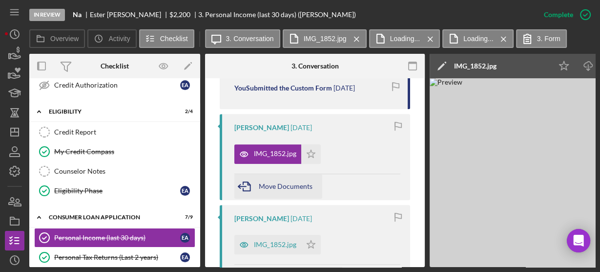
click at [280, 184] on span "Move Documents" at bounding box center [286, 186] width 54 height 8
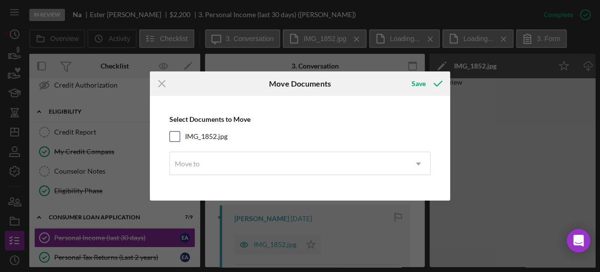
click at [177, 135] on input "IMG_1852.jpg" at bounding box center [175, 136] width 10 height 10
checkbox input "true"
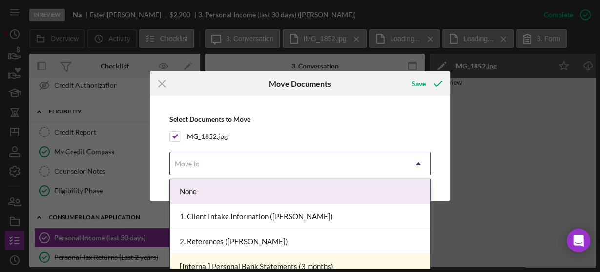
click at [418, 166] on icon "Icon/Dropdown Arrow" at bounding box center [418, 163] width 23 height 23
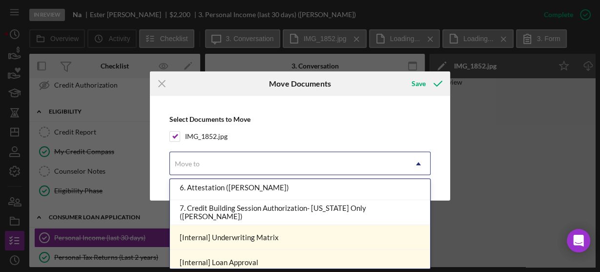
scroll to position [343, 0]
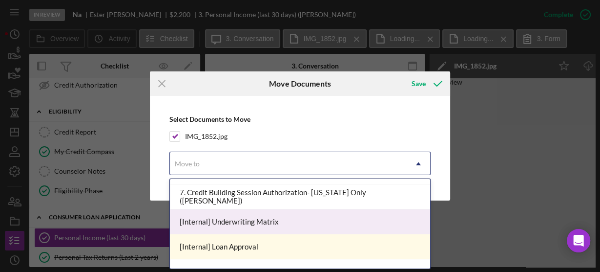
click at [309, 225] on div "[Internal] Underwriting Matrix" at bounding box center [300, 221] width 260 height 25
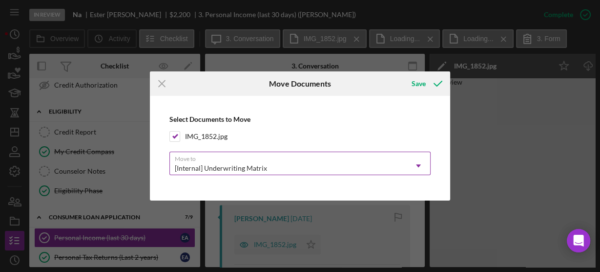
click at [418, 166] on icon "Icon/Dropdown Arrow" at bounding box center [418, 165] width 23 height 23
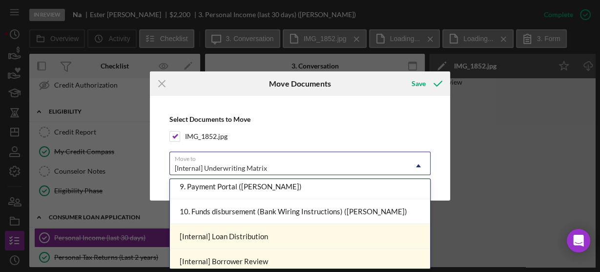
scroll to position [469, 0]
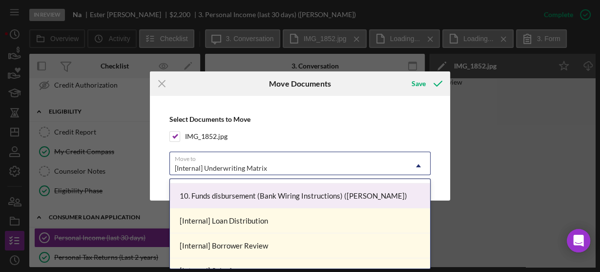
click at [310, 190] on div "10. Funds disbursement (Bank Wiring Instructions) ([PERSON_NAME])" at bounding box center [300, 195] width 260 height 25
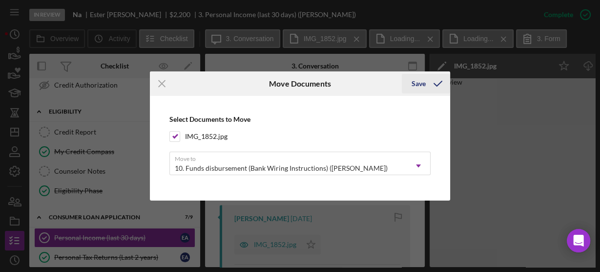
click at [416, 81] on div "Save" at bounding box center [419, 84] width 14 height 20
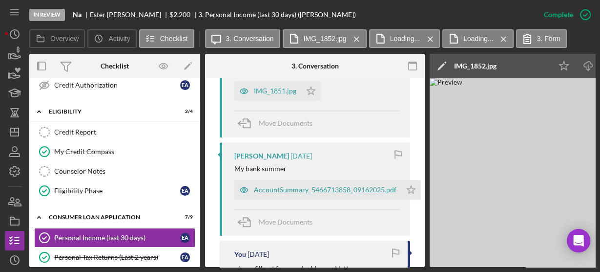
scroll to position [790, 0]
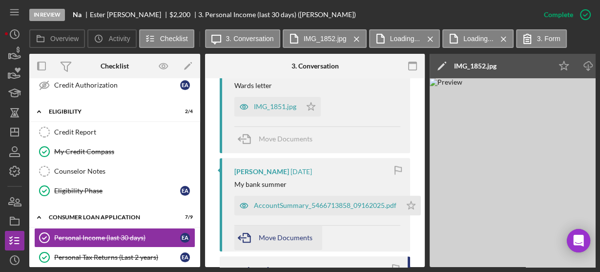
click at [299, 225] on div "Move Documents" at bounding box center [286, 237] width 54 height 24
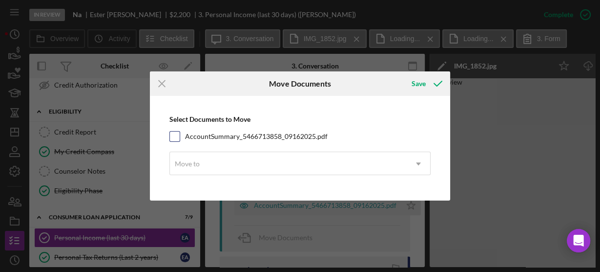
click at [176, 136] on input "AccountSummary_5466713858_09162025.pdf" at bounding box center [175, 136] width 10 height 10
checkbox input "true"
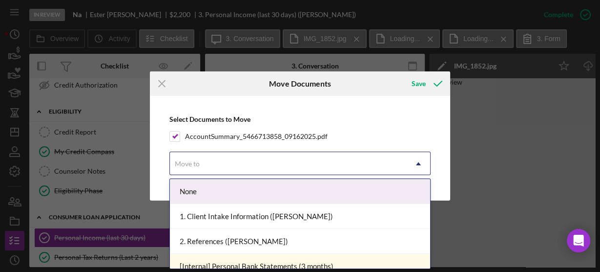
click at [205, 165] on div "Move to" at bounding box center [288, 163] width 237 height 22
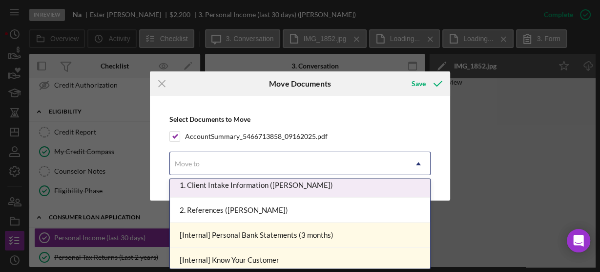
scroll to position [47, 0]
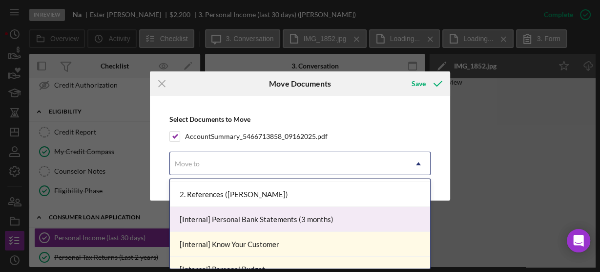
click at [319, 218] on div "[Internal] Personal Bank Statements (3 months)" at bounding box center [300, 219] width 260 height 25
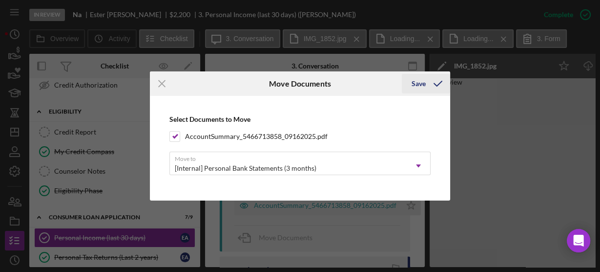
click at [416, 83] on div "Save" at bounding box center [419, 84] width 14 height 20
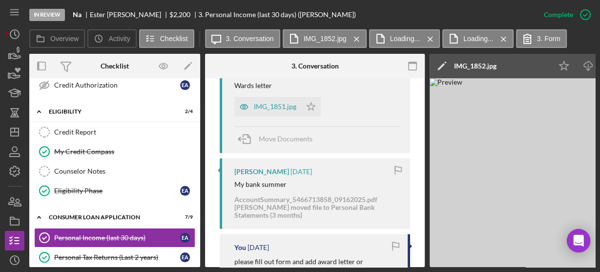
scroll to position [2, 0]
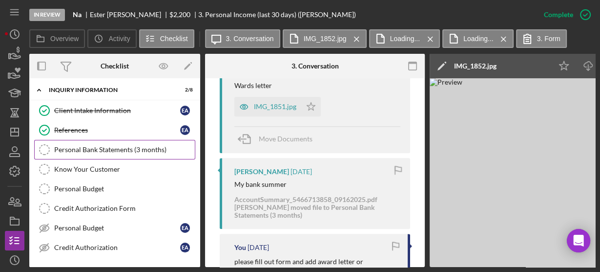
click at [121, 151] on div "Personal Bank Statements (3 months)" at bounding box center [124, 150] width 141 height 8
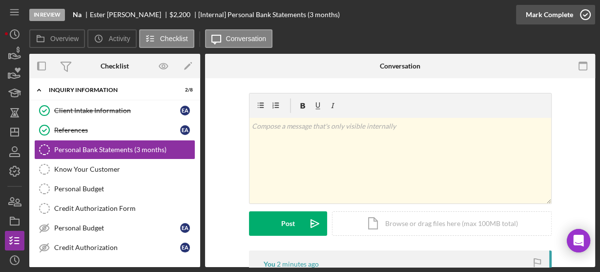
click at [581, 15] on icon "button" at bounding box center [585, 14] width 24 height 24
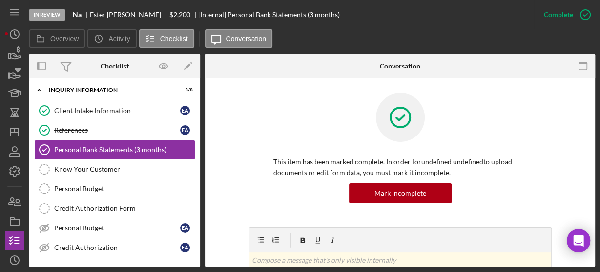
click at [197, 167] on div "Client Intake Information Client Intake Information E A References References E…" at bounding box center [114, 181] width 171 height 161
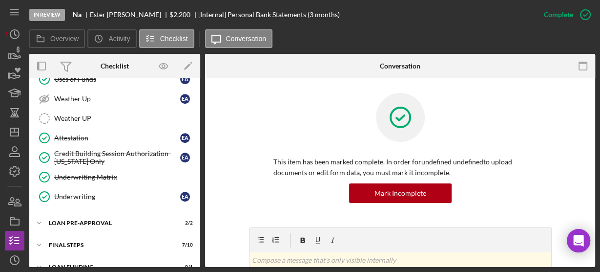
scroll to position [369, 0]
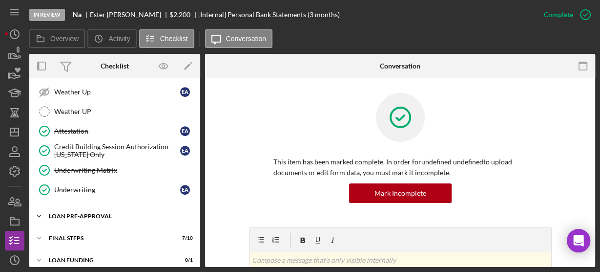
click at [42, 206] on icon "Icon/Expander" at bounding box center [39, 216] width 20 height 20
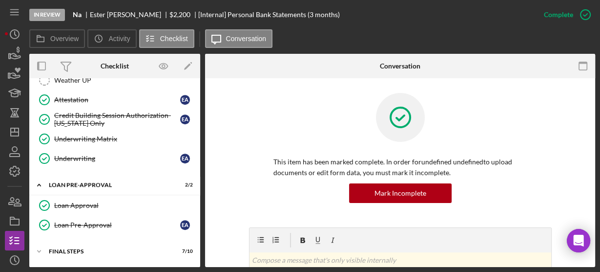
scroll to position [412, 0]
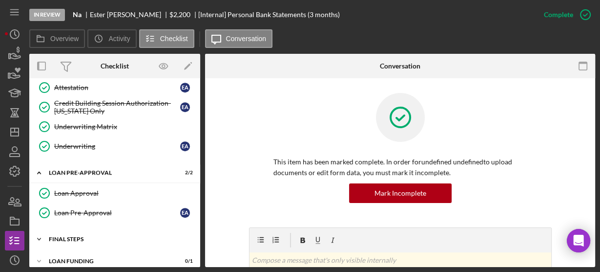
click at [39, 229] on icon "Icon/Expander" at bounding box center [39, 239] width 20 height 20
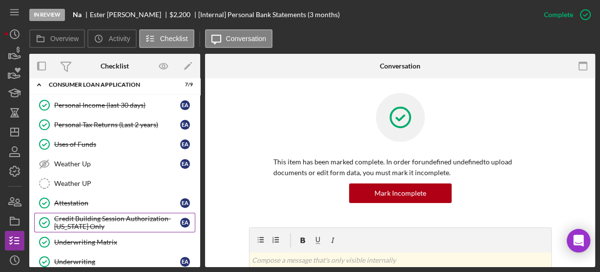
scroll to position [281, 0]
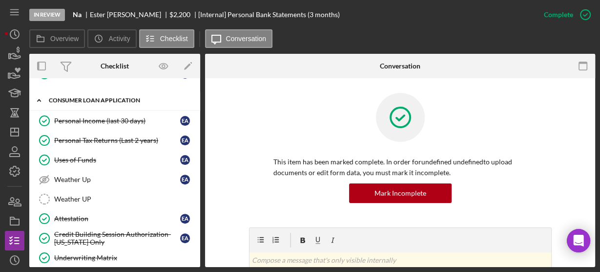
click at [40, 99] on polyline at bounding box center [39, 100] width 3 height 2
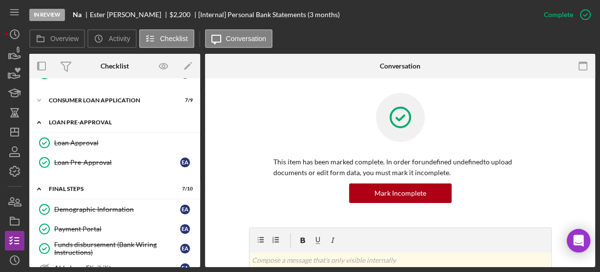
click at [36, 112] on icon "Icon/Expander" at bounding box center [39, 122] width 20 height 20
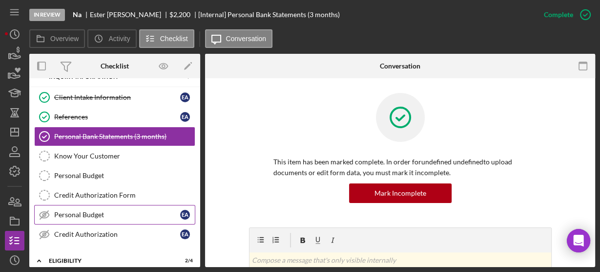
scroll to position [78, 0]
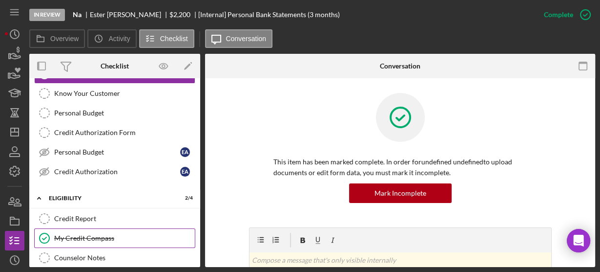
click at [66, 234] on div "My Credit Compass" at bounding box center [124, 238] width 141 height 8
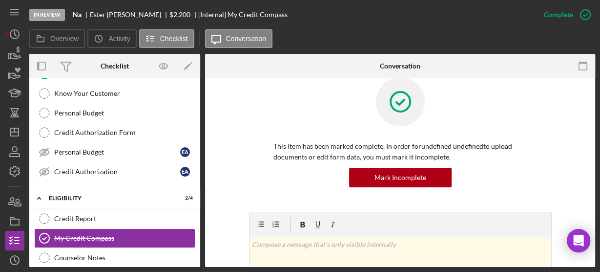
click at [244, 168] on div "This item has been marked complete. In order for undefined undefined to upload …" at bounding box center [400, 144] width 361 height 134
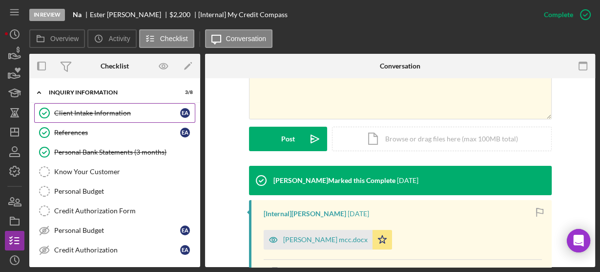
click at [48, 111] on icon "Client Intake Information" at bounding box center [44, 113] width 24 height 24
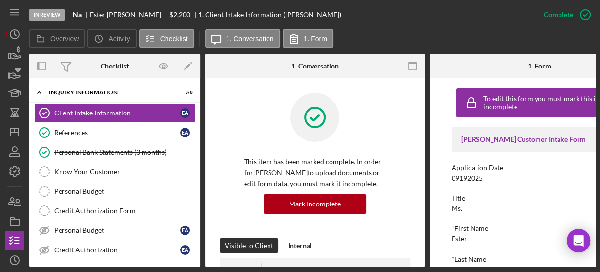
click at [231, 150] on div "This item has been marked complete. In order for [PERSON_NAME] to upload docume…" at bounding box center [315, 165] width 190 height 145
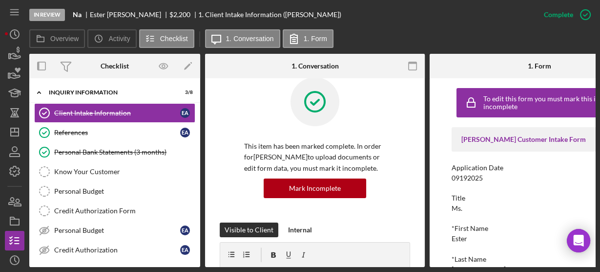
click at [449, 218] on div "To edit this form you must mark this item incomplete [PERSON_NAME] Customer Int…" at bounding box center [540, 172] width 220 height 189
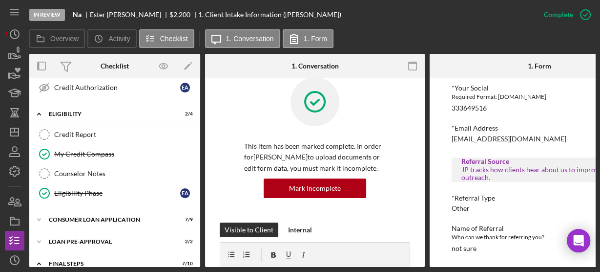
scroll to position [325, 0]
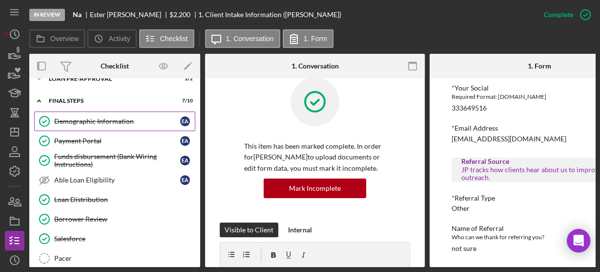
click at [63, 111] on link "Demographic Information Demographic Information E A" at bounding box center [114, 121] width 161 height 20
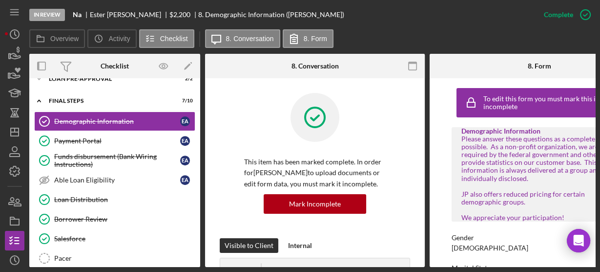
click at [438, 184] on div "To edit this form you must mark this item incomplete Demographic Information Pl…" at bounding box center [540, 172] width 220 height 189
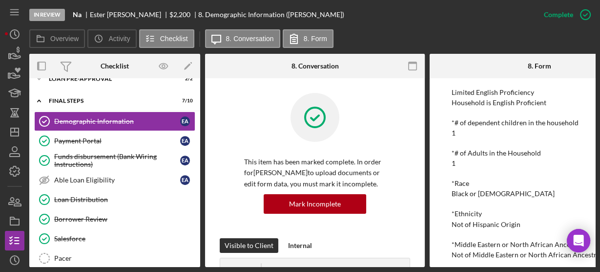
scroll to position [281, 0]
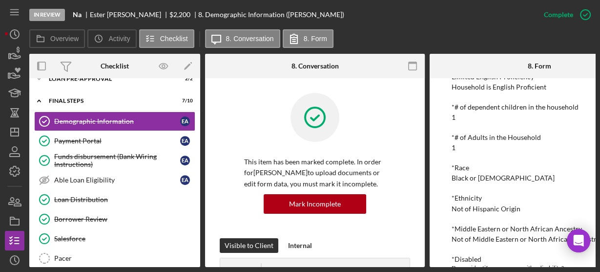
click at [234, 99] on div "This item has been marked complete. In order for [PERSON_NAME] to upload docume…" at bounding box center [315, 165] width 190 height 145
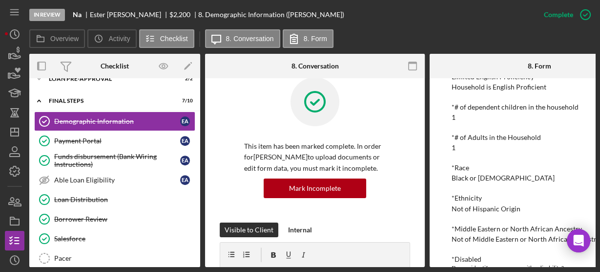
click at [435, 173] on div "To edit this form you must mark this item incomplete Demographic Information Pl…" at bounding box center [540, 172] width 220 height 189
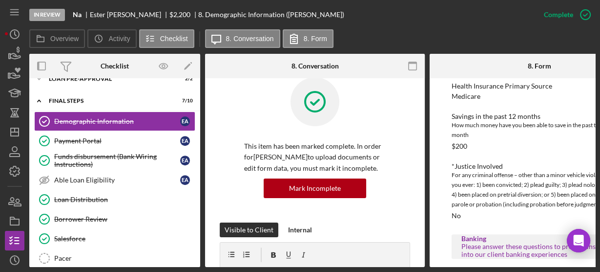
scroll to position [938, 0]
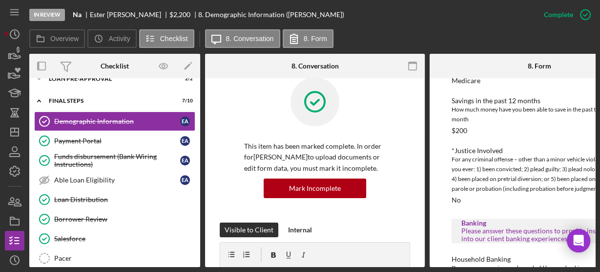
drag, startPoint x: 431, startPoint y: 179, endPoint x: 439, endPoint y: 180, distance: 7.8
click at [439, 180] on div "To edit this form you must mark this item incomplete Demographic Information Pl…" at bounding box center [540, 172] width 220 height 189
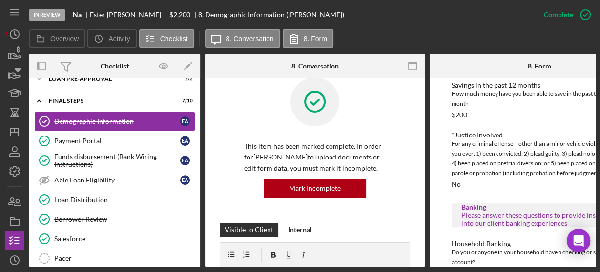
click at [439, 180] on div "To edit this form you must mark this item incomplete Demographic Information Pl…" at bounding box center [540, 172] width 220 height 189
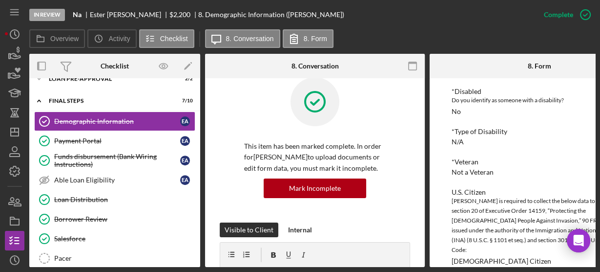
scroll to position [464, 0]
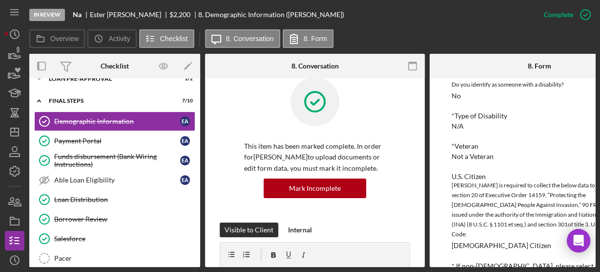
click at [200, 113] on div "Overview Internal Workflow Stage In Review Icon/Dropdown Arrow Archive (can una…" at bounding box center [312, 160] width 566 height 213
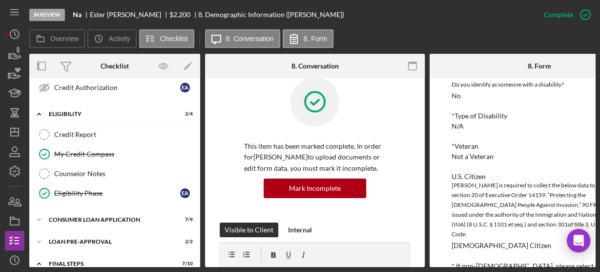
scroll to position [0, 0]
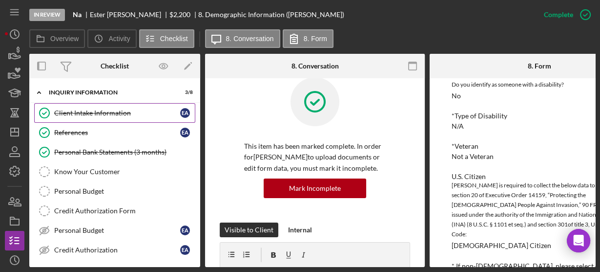
click at [111, 114] on div "Client Intake Information" at bounding box center [117, 113] width 126 height 8
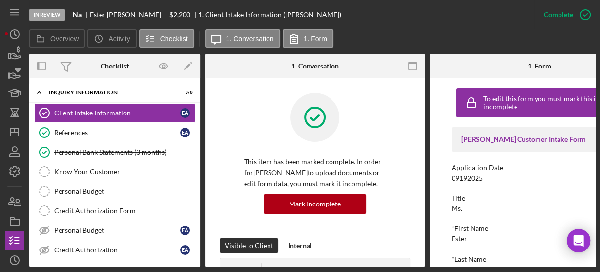
click at [440, 166] on div "To edit this form you must mark this item incomplete [PERSON_NAME] Customer Int…" at bounding box center [540, 172] width 220 height 189
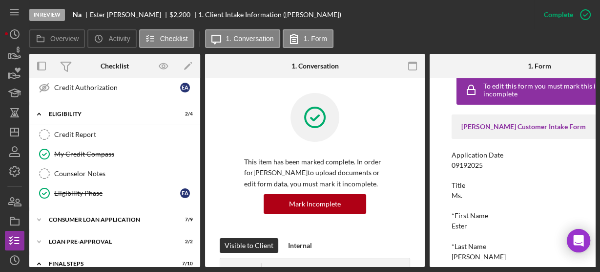
scroll to position [325, 0]
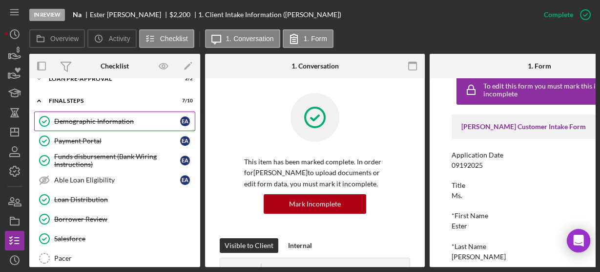
click at [102, 117] on div "Demographic Information" at bounding box center [117, 121] width 126 height 8
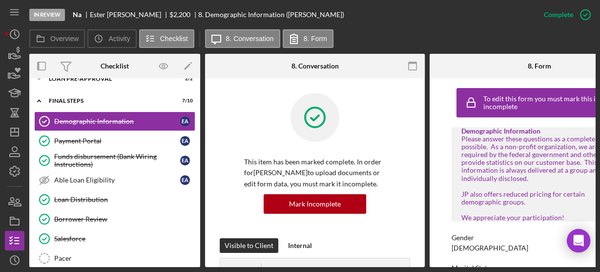
click at [442, 147] on div "To edit this form you must mark this item incomplete Demographic Information Pl…" at bounding box center [540, 172] width 220 height 189
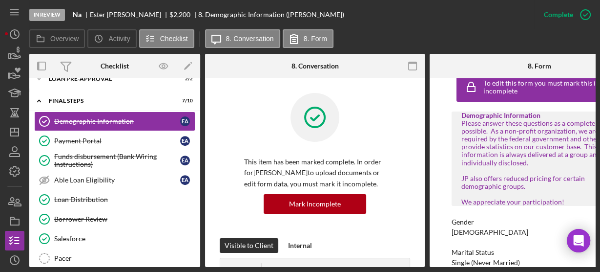
scroll to position [109, 0]
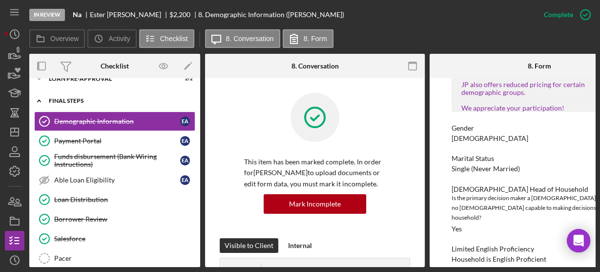
click at [38, 94] on icon "Icon/Expander" at bounding box center [39, 101] width 20 height 20
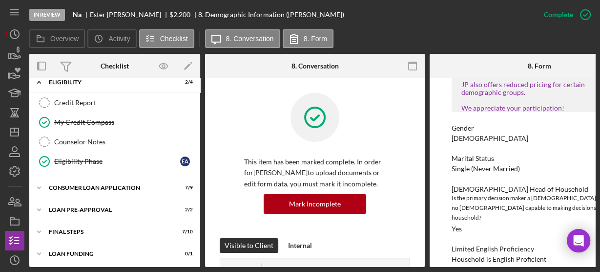
scroll to position [31, 0]
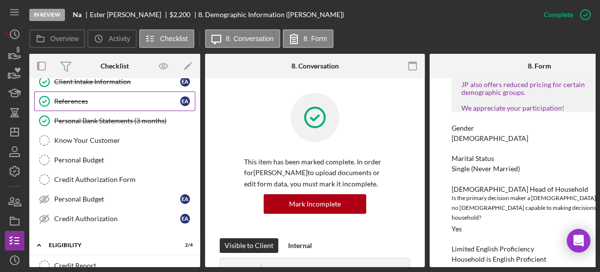
click at [74, 100] on div "References" at bounding box center [117, 101] width 126 height 8
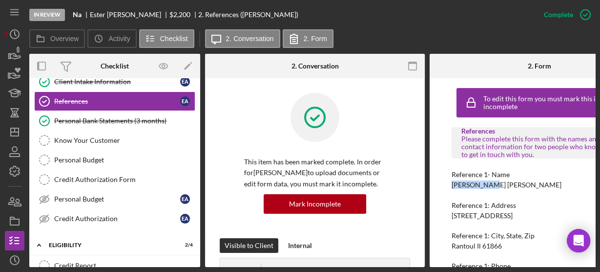
drag, startPoint x: 451, startPoint y: 184, endPoint x: 488, endPoint y: 180, distance: 37.4
click at [488, 180] on div "Reference 1- Name [PERSON_NAME] [PERSON_NAME]" at bounding box center [540, 179] width 176 height 18
copy div "[PERSON_NAME] [PERSON_NAME]"
click at [441, 231] on div "To edit this form you must mark this item incomplete References Please complete…" at bounding box center [540, 172] width 220 height 189
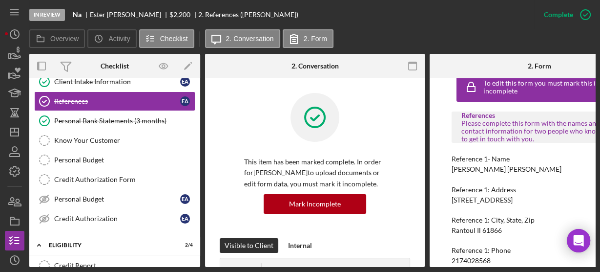
scroll to position [94, 0]
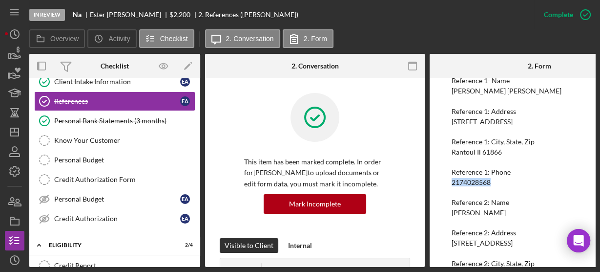
drag, startPoint x: 446, startPoint y: 182, endPoint x: 503, endPoint y: 182, distance: 57.1
click at [503, 182] on div "To edit this form you must mark this item incomplete References Please complete…" at bounding box center [540, 172] width 220 height 189
copy div "2174028568"
drag, startPoint x: 448, startPoint y: 210, endPoint x: 496, endPoint y: 214, distance: 47.5
click at [496, 214] on div "To edit this form you must mark this item incomplete References Please complete…" at bounding box center [540, 172] width 220 height 189
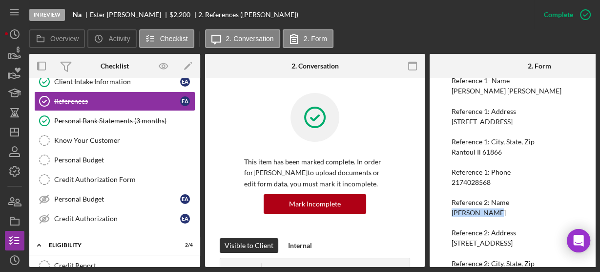
copy div "[PERSON_NAME]"
click at [444, 204] on div "To edit this form you must mark this item incomplete References Please complete…" at bounding box center [540, 172] width 220 height 189
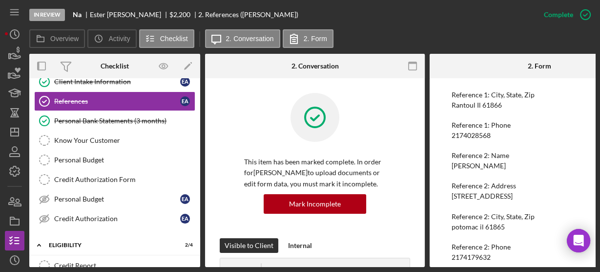
scroll to position [152, 0]
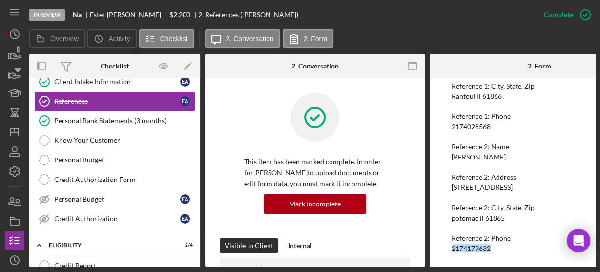
drag, startPoint x: 449, startPoint y: 245, endPoint x: 494, endPoint y: 241, distance: 45.1
click at [494, 241] on div "To edit this form you must mark this item incomplete References Please complete…" at bounding box center [540, 172] width 220 height 189
drag, startPoint x: 441, startPoint y: 206, endPoint x: 442, endPoint y: 218, distance: 12.2
click at [442, 218] on div "To edit this form you must mark this item incomplete References Please complete…" at bounding box center [540, 172] width 220 height 189
drag, startPoint x: 449, startPoint y: 245, endPoint x: 494, endPoint y: 240, distance: 44.7
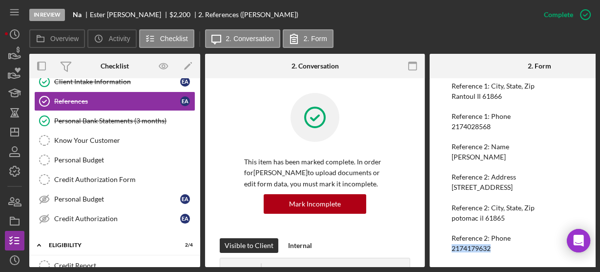
click at [494, 240] on div "To edit this form you must mark this item incomplete References Please complete…" at bounding box center [540, 172] width 220 height 189
copy div "2174179632"
click at [11, 129] on polygon "button" at bounding box center [15, 132] width 8 height 8
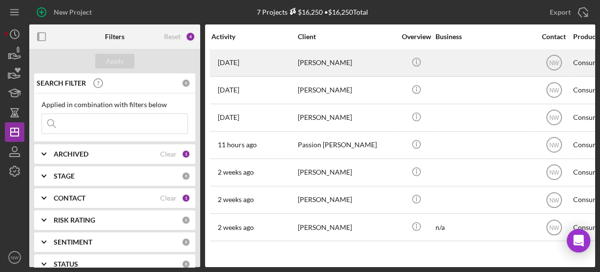
click at [295, 68] on div "[DATE] [PERSON_NAME]" at bounding box center [253, 63] width 85 height 26
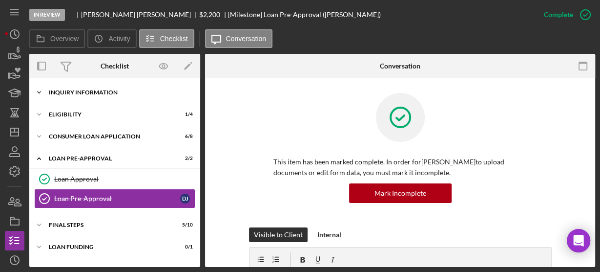
click at [43, 92] on icon "Icon/Expander" at bounding box center [39, 93] width 20 height 20
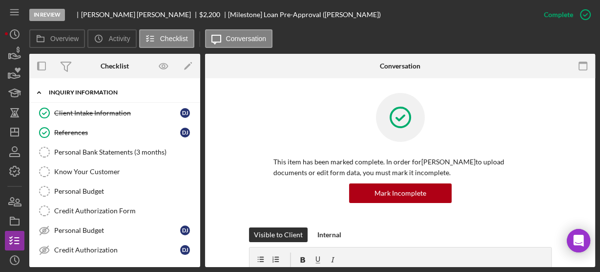
scroll to position [16, 0]
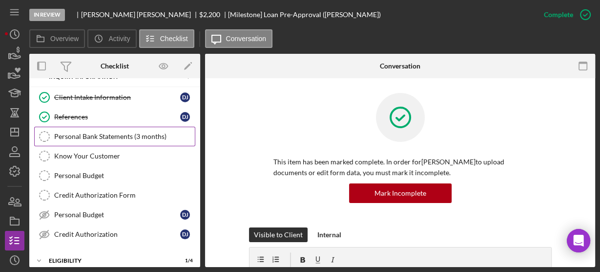
click at [72, 129] on link "Personal Bank Statements (3 months) Personal Bank Statements (3 months)" at bounding box center [114, 136] width 161 height 20
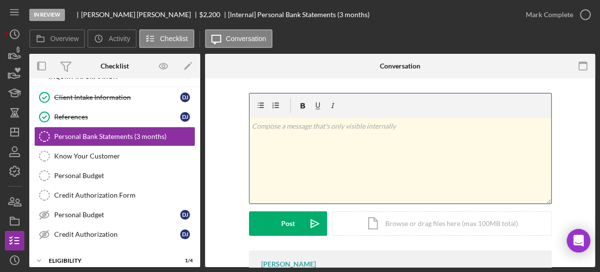
click at [259, 118] on div "v Color teal Color pink Remove color Add row above Add row below Add column bef…" at bounding box center [401, 160] width 302 height 85
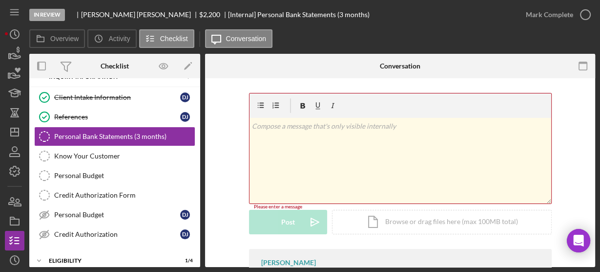
click at [221, 139] on div "v Color teal Color pink Remove color Add row above Add row below Add column bef…" at bounding box center [400, 171] width 361 height 156
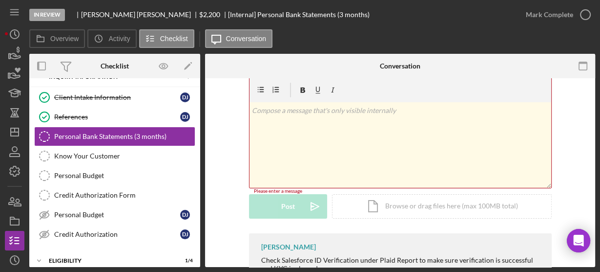
scroll to position [52, 0]
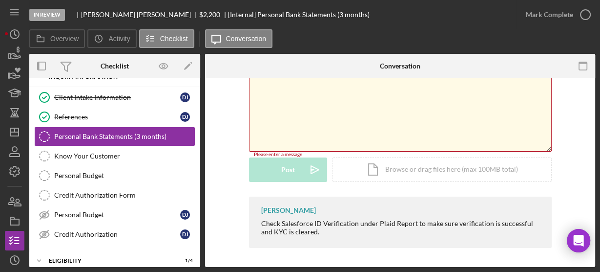
click at [47, 80] on icon "Icon/Expander" at bounding box center [39, 77] width 20 height 20
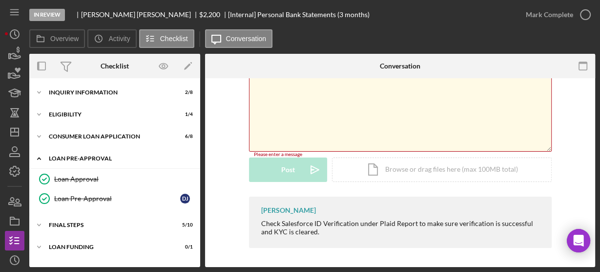
click at [37, 159] on icon "Icon/Expander" at bounding box center [39, 158] width 20 height 20
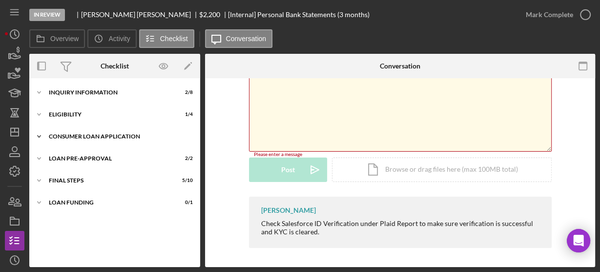
click at [42, 137] on icon "Icon/Expander" at bounding box center [39, 136] width 20 height 20
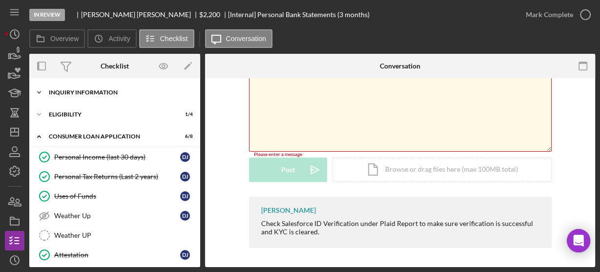
click at [37, 92] on icon "Icon/Expander" at bounding box center [39, 93] width 20 height 20
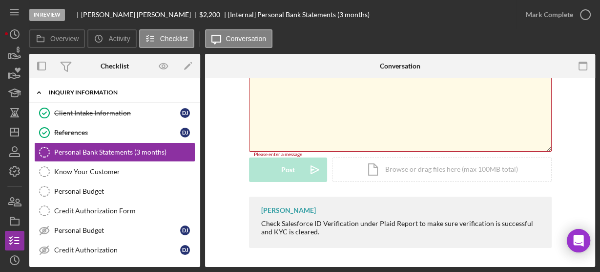
click at [41, 90] on icon "Icon/Expander" at bounding box center [39, 93] width 20 height 20
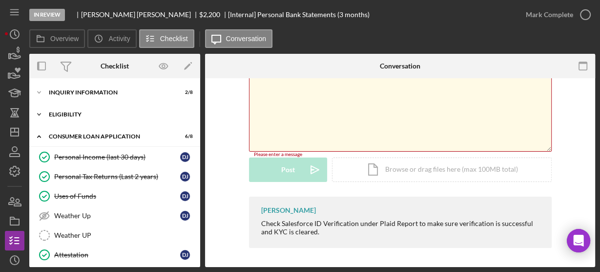
click at [40, 112] on icon "Icon/Expander" at bounding box center [39, 115] width 20 height 20
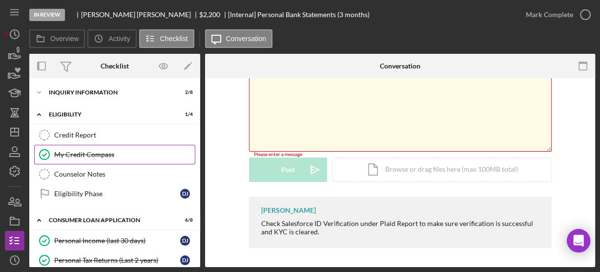
click at [61, 151] on div "My Credit Compass" at bounding box center [124, 154] width 141 height 8
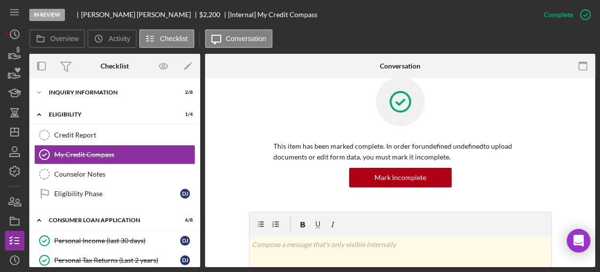
click at [242, 150] on div "This item has been marked complete. In order for undefined undefined to upload …" at bounding box center [400, 144] width 361 height 134
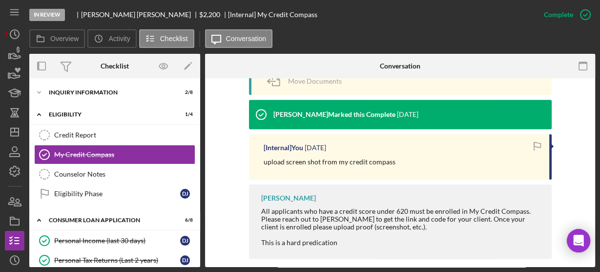
scroll to position [210, 0]
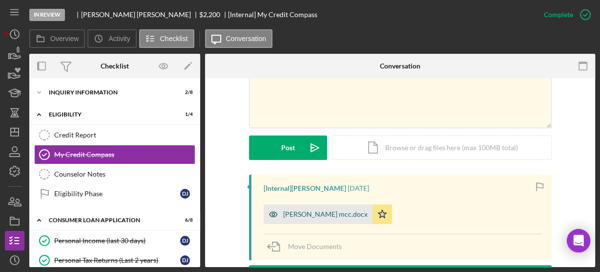
click at [305, 212] on div "[PERSON_NAME] mcc.docx" at bounding box center [325, 214] width 84 height 8
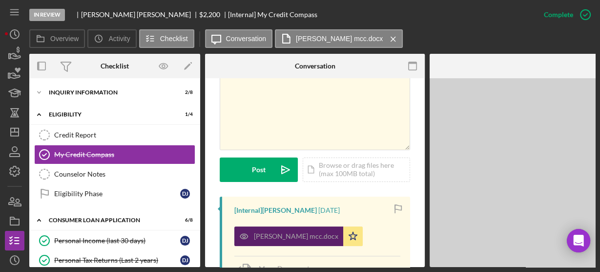
scroll to position [221, 0]
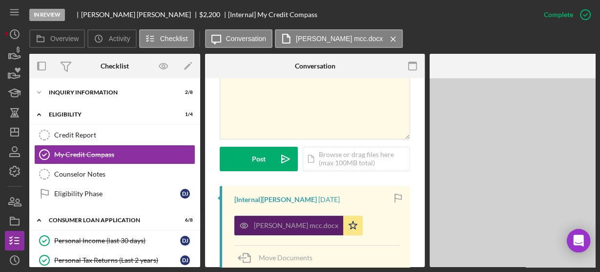
click at [305, 221] on div "[PERSON_NAME] mcc.docx" at bounding box center [296, 225] width 84 height 8
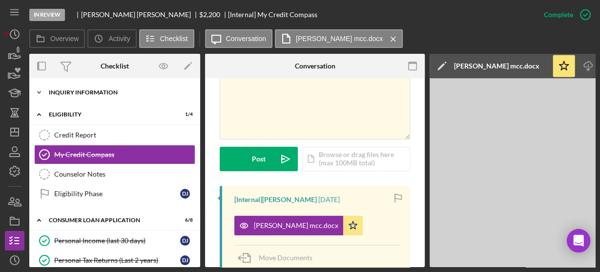
click at [38, 87] on icon "Icon/Expander" at bounding box center [39, 93] width 20 height 20
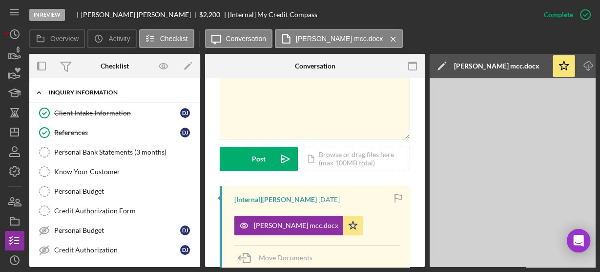
click at [38, 87] on icon "Icon/Expander" at bounding box center [39, 93] width 20 height 20
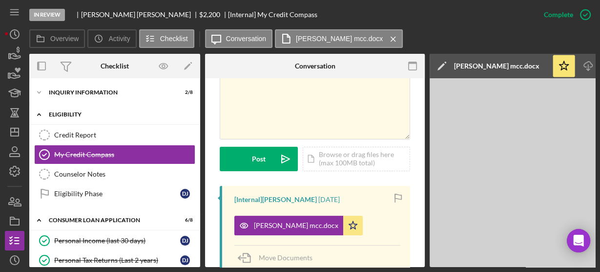
click at [38, 114] on icon "Icon/Expander" at bounding box center [39, 115] width 20 height 20
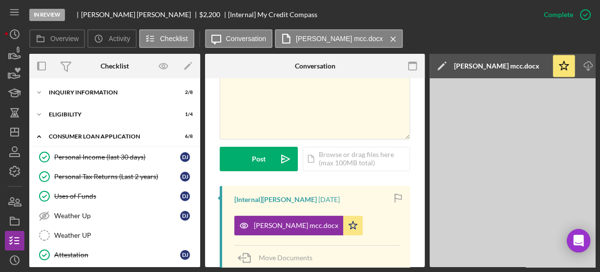
scroll to position [112, 0]
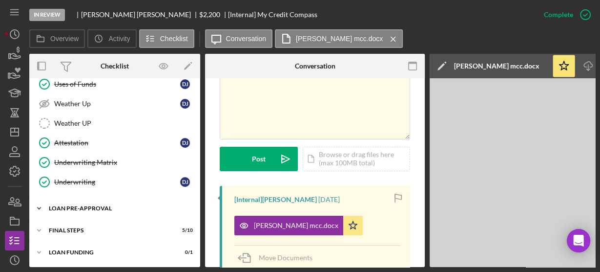
click at [38, 201] on icon "Icon/Expander" at bounding box center [39, 208] width 20 height 20
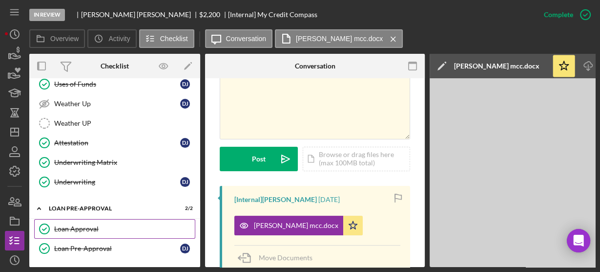
click at [84, 225] on div "Loan Approval" at bounding box center [124, 229] width 141 height 8
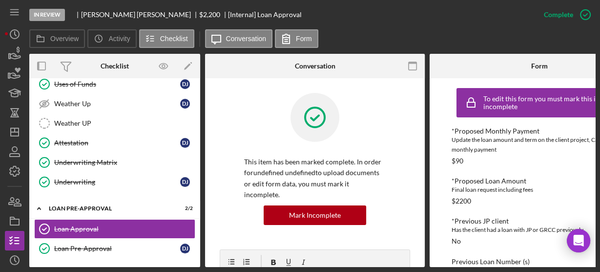
click at [242, 202] on div "This item has been marked complete. In order for undefined undefined to upload …" at bounding box center [315, 171] width 190 height 156
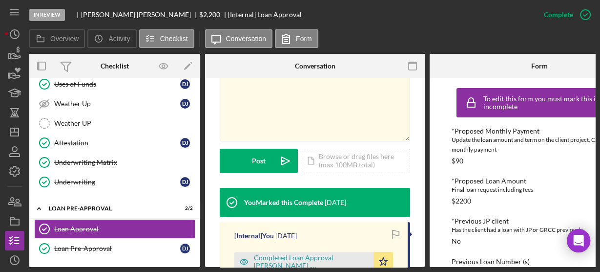
scroll to position [281, 0]
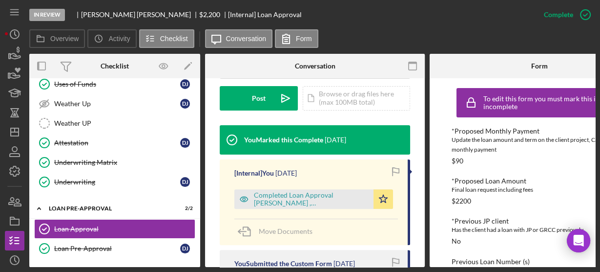
click at [196, 265] on div "Icon/Expander FINAL STEPS 5 / 10" at bounding box center [114, 275] width 171 height 20
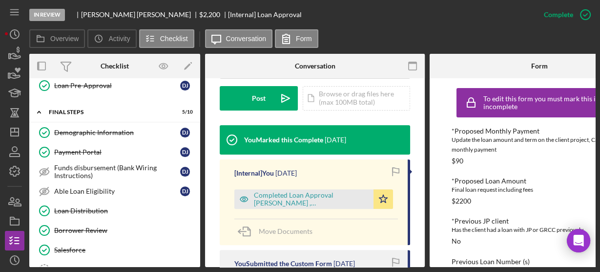
scroll to position [353, 0]
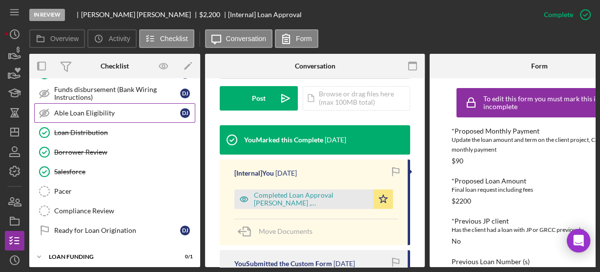
click at [117, 116] on link "Able Loan Eligibility Able Loan Eligibility D J" at bounding box center [114, 113] width 161 height 20
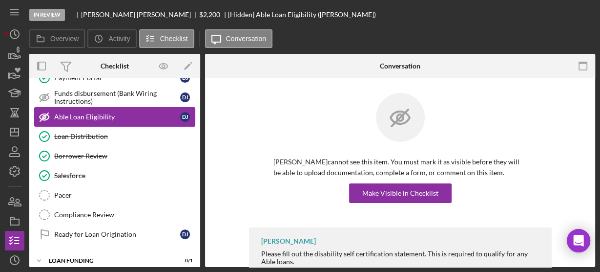
scroll to position [350, 0]
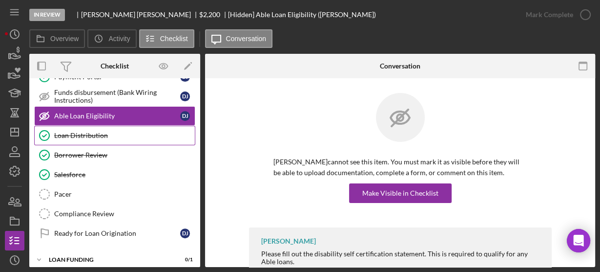
click at [111, 131] on div "Loan Distribution" at bounding box center [124, 135] width 141 height 8
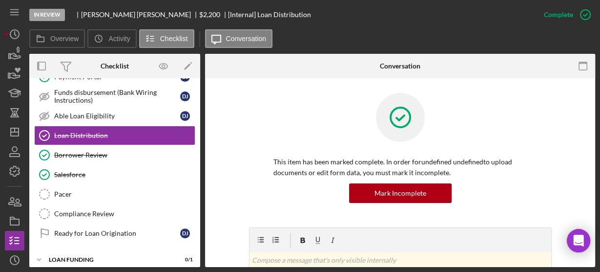
click at [223, 122] on div "This item has been marked complete. In order for undefined undefined to upload …" at bounding box center [400, 160] width 361 height 134
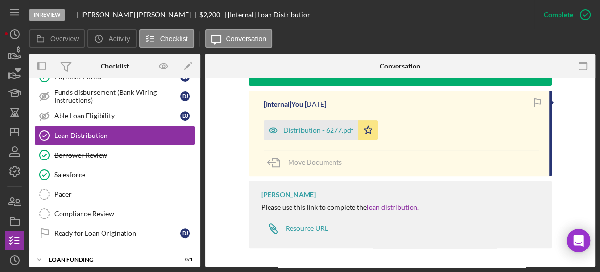
scroll to position [185, 0]
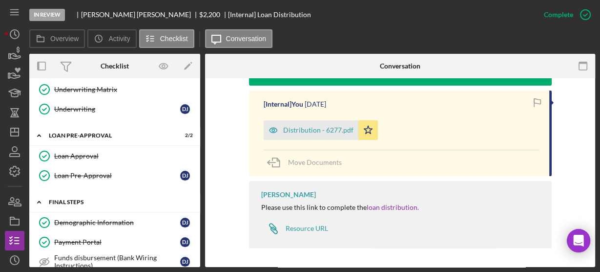
click at [39, 195] on icon "Icon/Expander" at bounding box center [39, 202] width 20 height 20
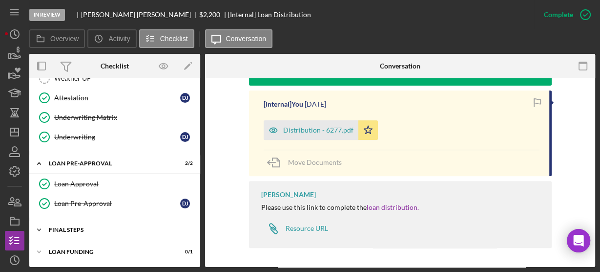
scroll to position [152, 0]
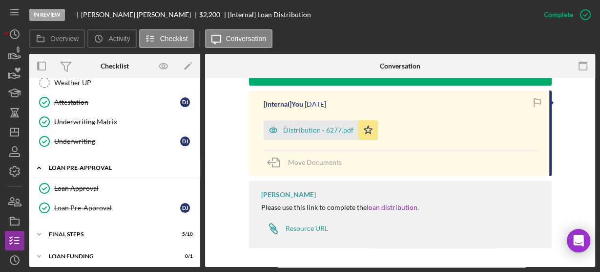
click at [42, 165] on icon "Icon/Expander" at bounding box center [39, 168] width 20 height 20
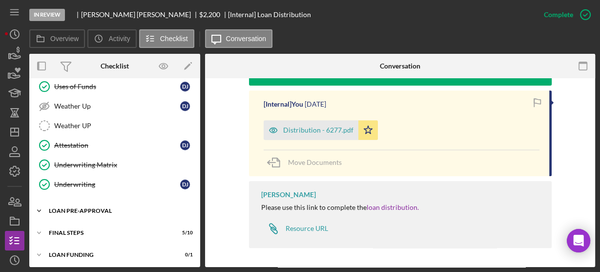
click at [38, 210] on icon "Icon/Expander" at bounding box center [39, 211] width 20 height 20
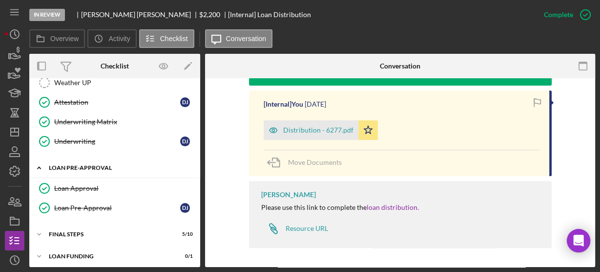
click at [39, 167] on polyline at bounding box center [39, 168] width 3 height 2
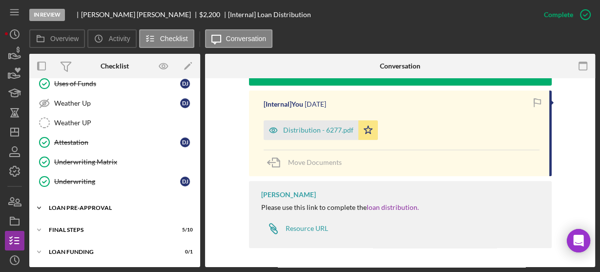
scroll to position [109, 0]
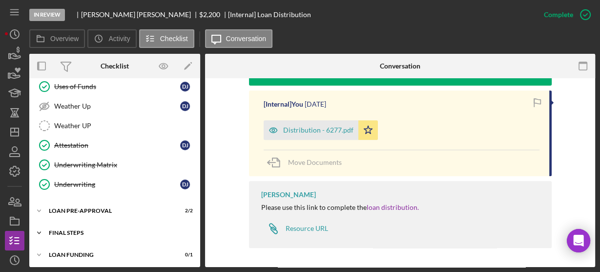
click at [36, 226] on icon "Icon/Expander" at bounding box center [39, 233] width 20 height 20
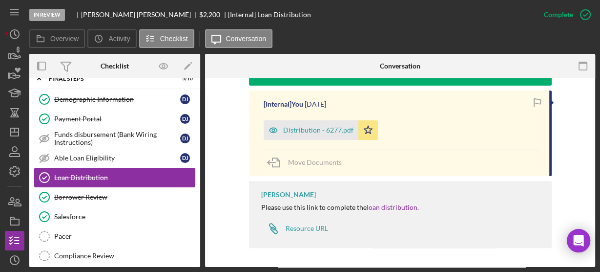
click at [74, 173] on div "Loan Distribution" at bounding box center [124, 177] width 141 height 8
click at [75, 193] on div "Borrower Review" at bounding box center [124, 197] width 141 height 8
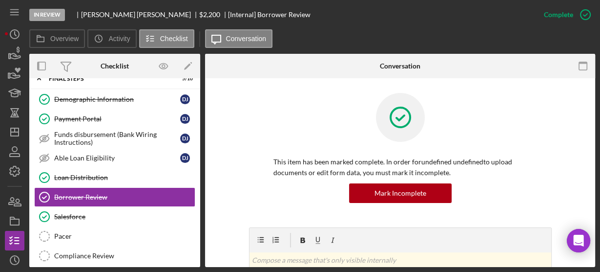
click at [227, 189] on div "This item has been marked complete. In order for undefined undefined to upload …" at bounding box center [400, 160] width 361 height 134
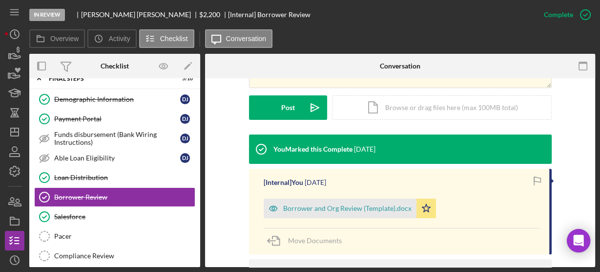
scroll to position [266, 0]
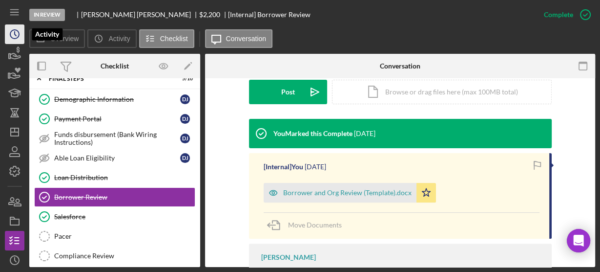
click at [12, 38] on circle "button" at bounding box center [14, 34] width 9 height 9
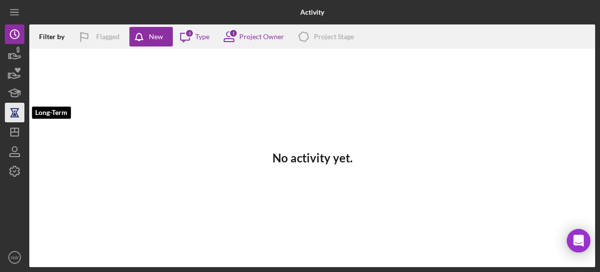
click at [15, 113] on icon "button" at bounding box center [14, 112] width 24 height 24
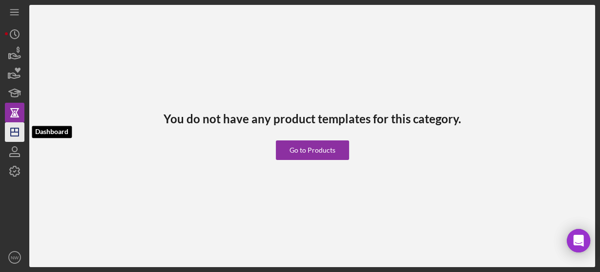
click at [16, 135] on icon "Icon/Dashboard" at bounding box center [14, 132] width 24 height 24
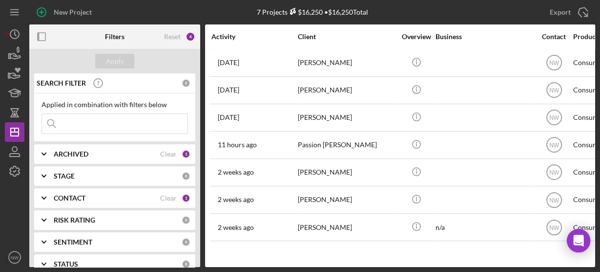
scroll to position [0, 341]
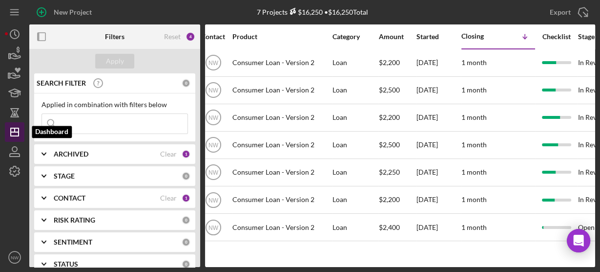
click at [18, 133] on icon "Icon/Dashboard" at bounding box center [14, 132] width 24 height 24
click at [26, 124] on nav "Icon/Menu Icon/Dashboard Dashboard Clients Product Templates NW [PERSON_NAME] I…" at bounding box center [17, 133] width 24 height 267
click at [20, 127] on icon "Icon/Dashboard" at bounding box center [14, 132] width 24 height 24
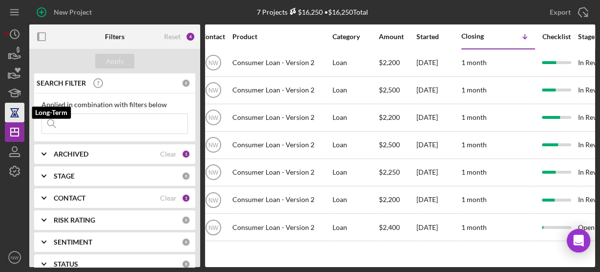
click at [18, 114] on icon "button" at bounding box center [14, 112] width 24 height 24
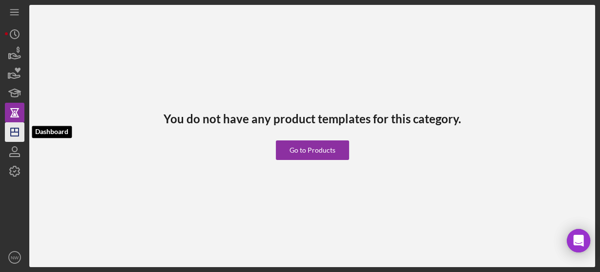
click at [14, 130] on icon "Icon/Dashboard" at bounding box center [14, 132] width 24 height 24
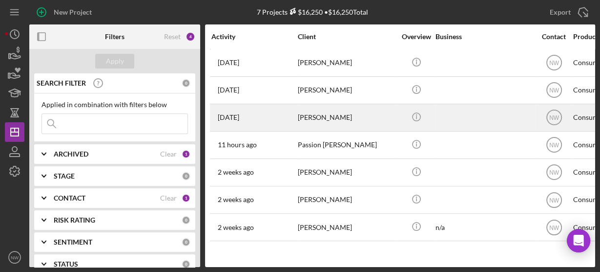
click at [302, 117] on div "[PERSON_NAME]" at bounding box center [347, 118] width 98 height 26
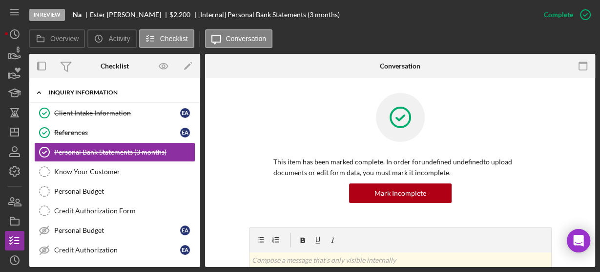
click at [38, 87] on icon "Icon/Expander" at bounding box center [39, 93] width 20 height 20
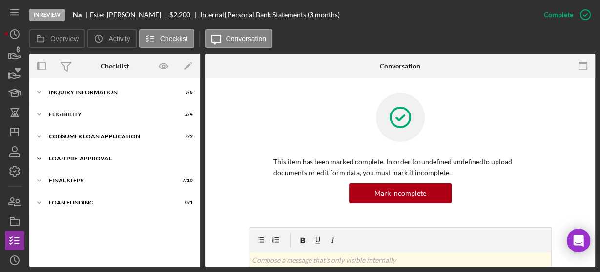
click at [41, 155] on icon "Icon/Expander" at bounding box center [39, 158] width 20 height 20
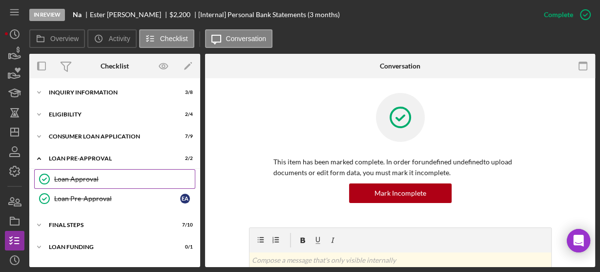
click at [59, 173] on link "Loan Approval Loan Approval" at bounding box center [114, 179] width 161 height 20
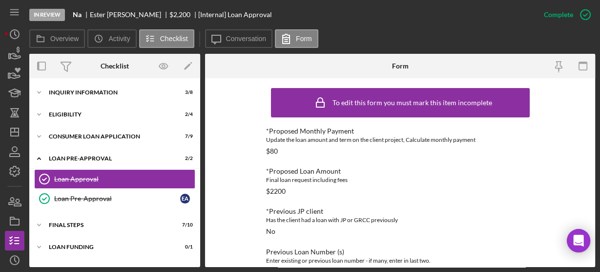
scroll to position [165, 0]
